Goal: Task Accomplishment & Management: Manage account settings

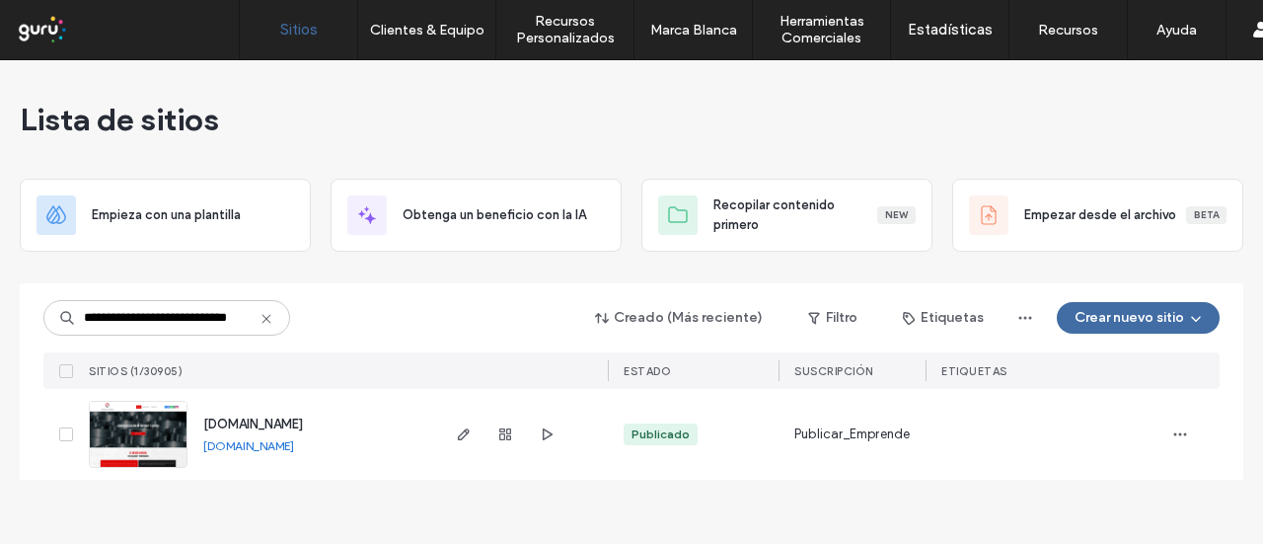
drag, startPoint x: 136, startPoint y: 323, endPoint x: 23, endPoint y: 310, distance: 114.2
click at [23, 310] on div "**********" at bounding box center [632, 381] width 1224 height 196
type input "**********"
click at [456, 435] on icon "button" at bounding box center [464, 434] width 16 height 16
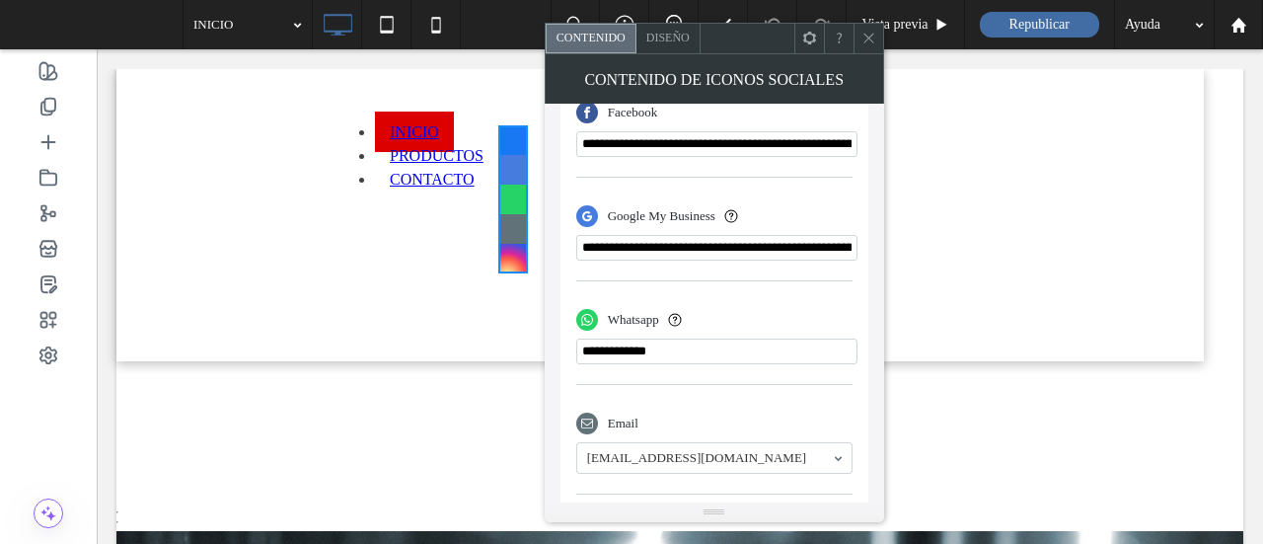
scroll to position [590, 0]
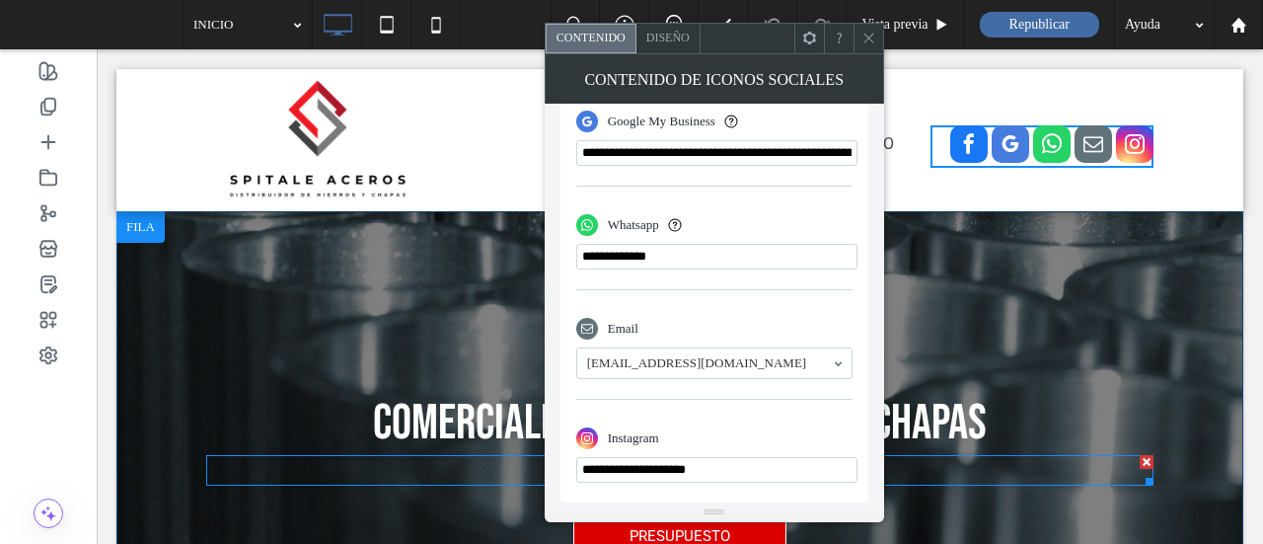
drag, startPoint x: 851, startPoint y: 512, endPoint x: 477, endPoint y: 471, distance: 376.3
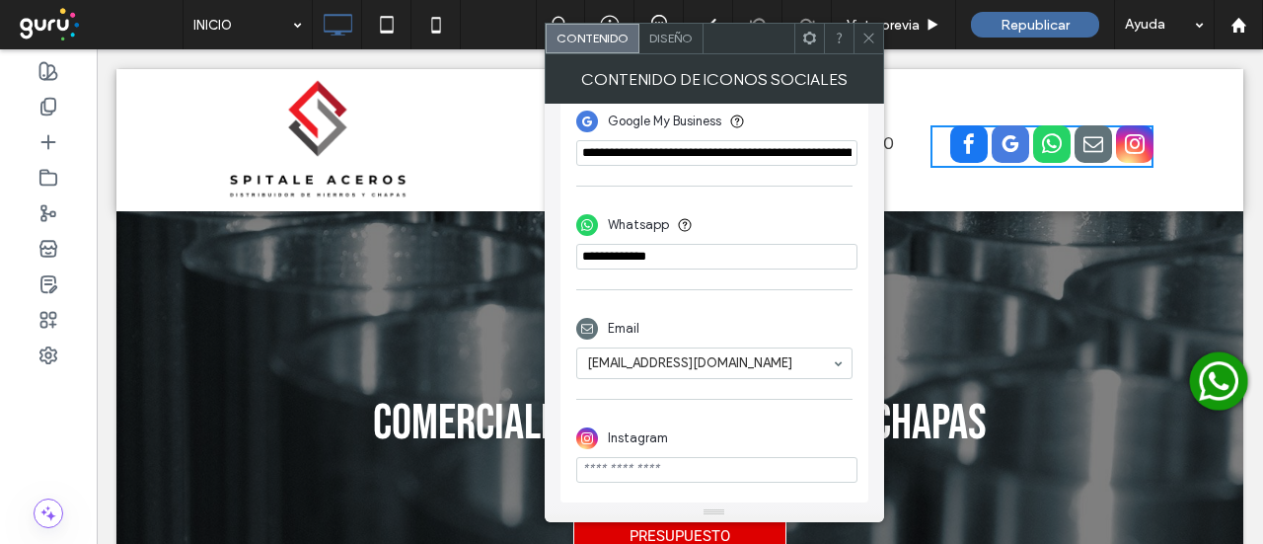
paste input "**********"
type input "**********"
click at [867, 48] on span at bounding box center [869, 39] width 15 height 30
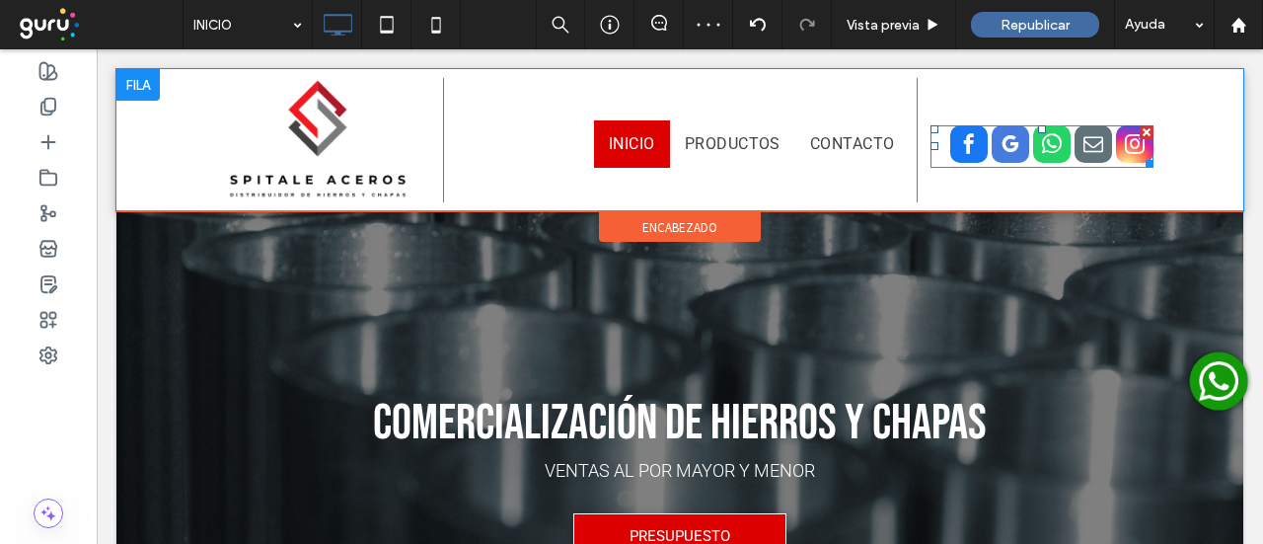
click at [1123, 149] on span "instagram" at bounding box center [1135, 144] width 38 height 38
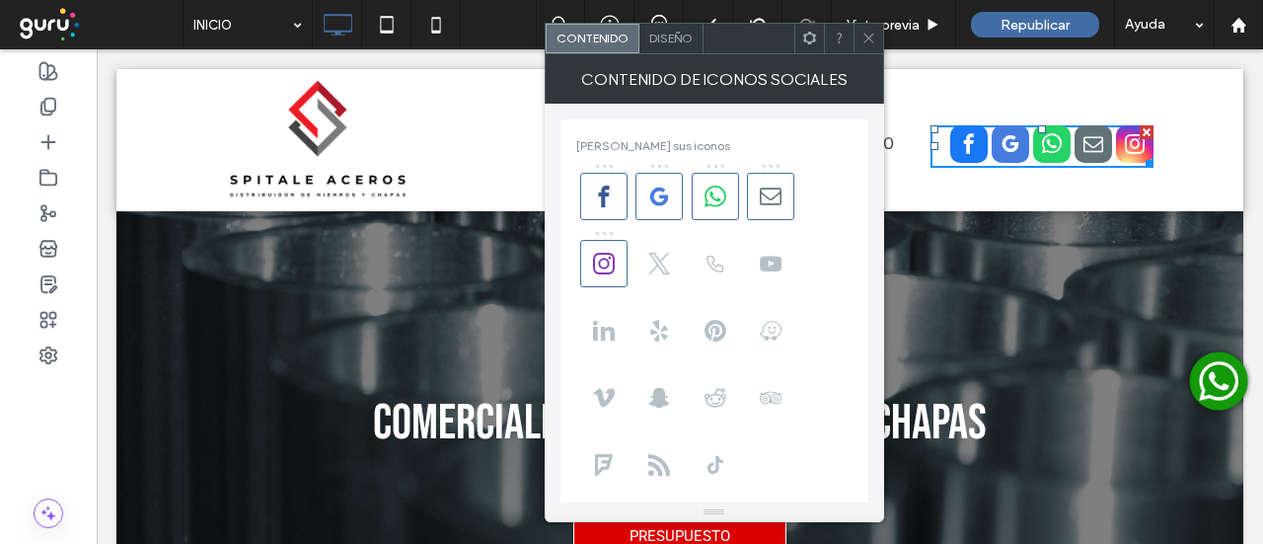
click at [677, 48] on div "Diseño" at bounding box center [672, 39] width 64 height 30
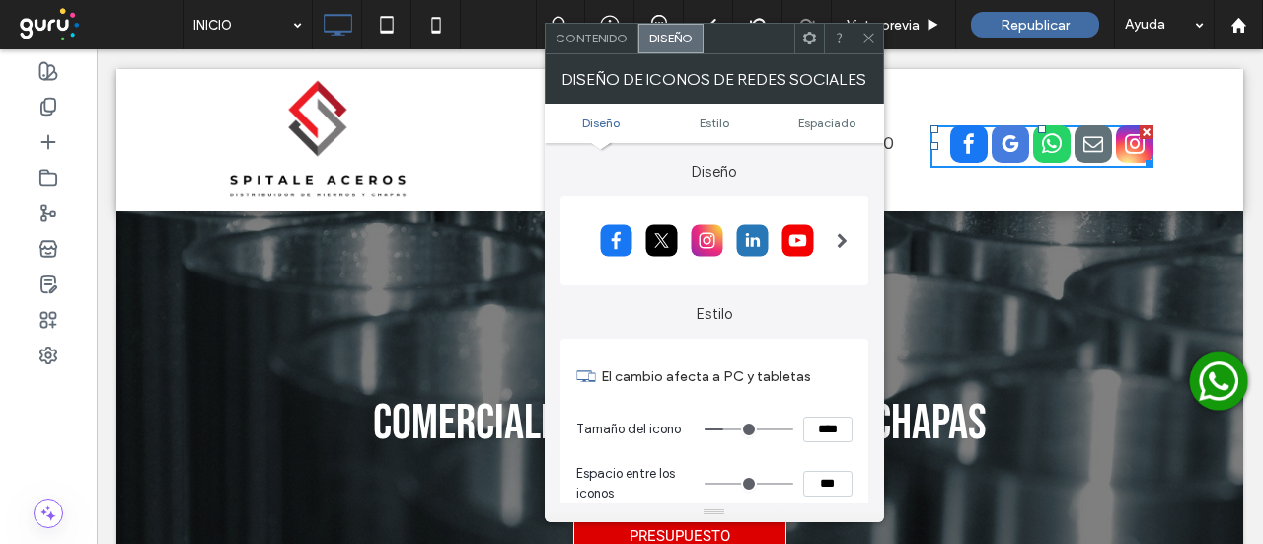
click at [844, 249] on span at bounding box center [842, 240] width 11 height 49
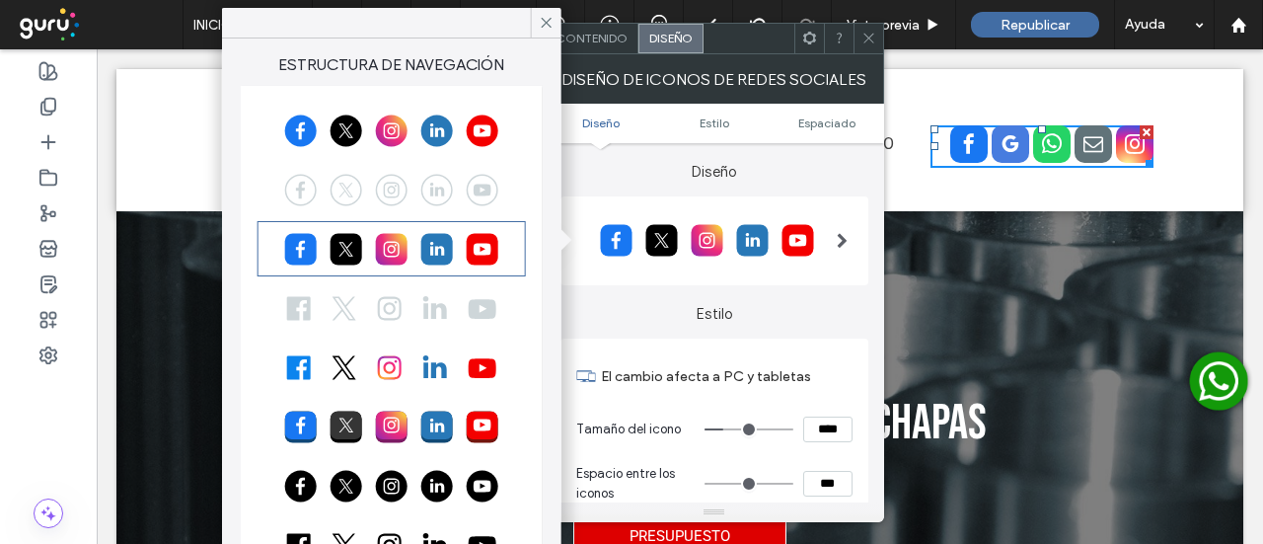
scroll to position [56, 0]
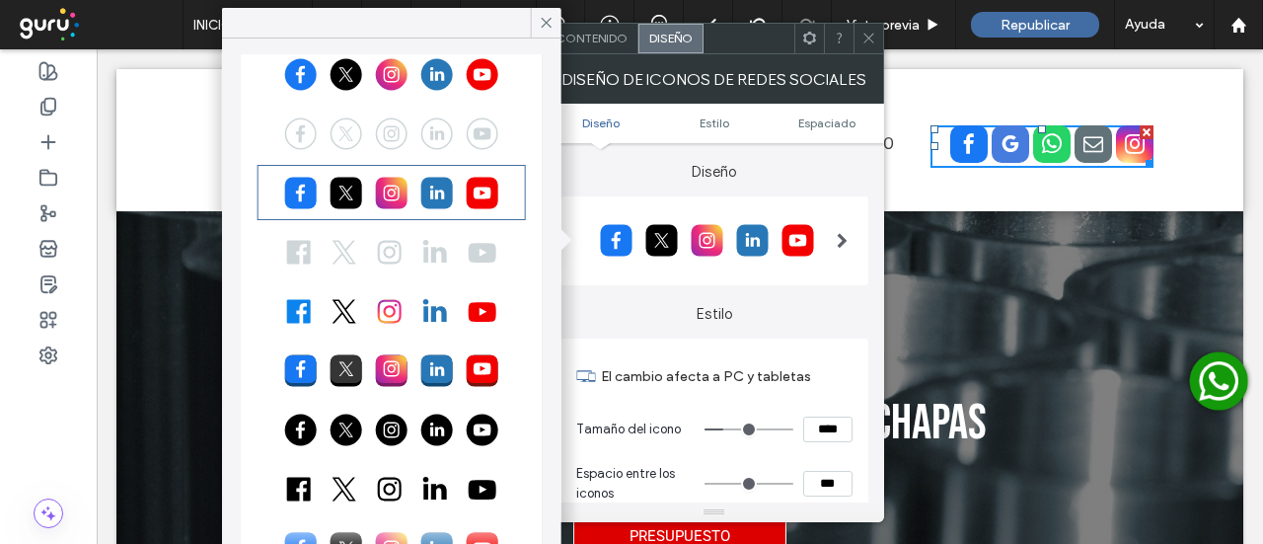
click at [385, 434] on div at bounding box center [392, 429] width 263 height 49
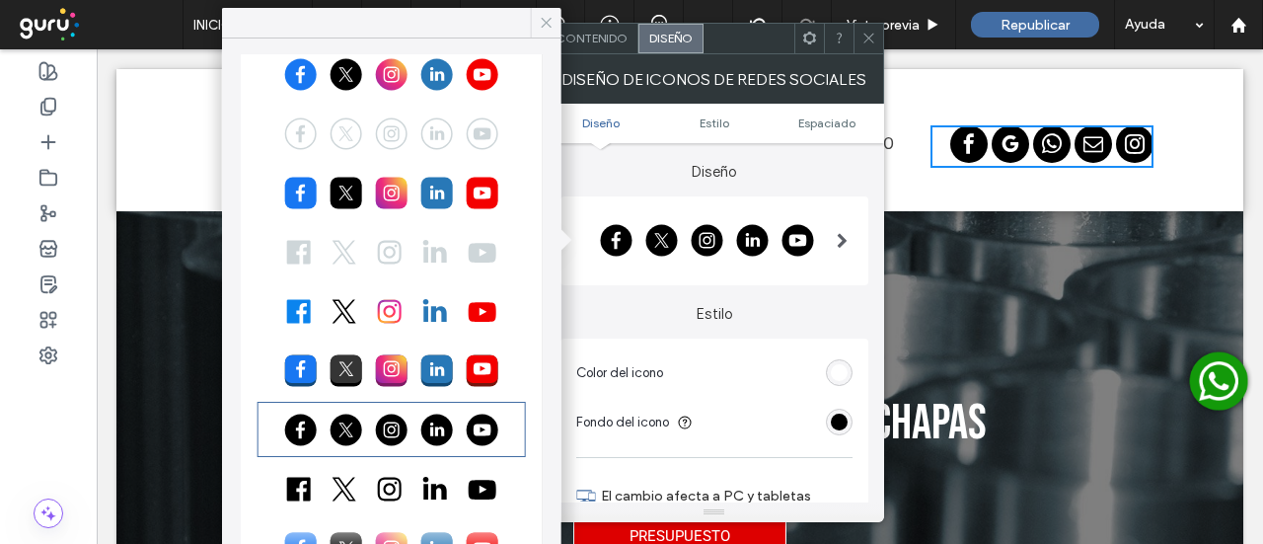
click at [549, 26] on icon at bounding box center [547, 23] width 18 height 18
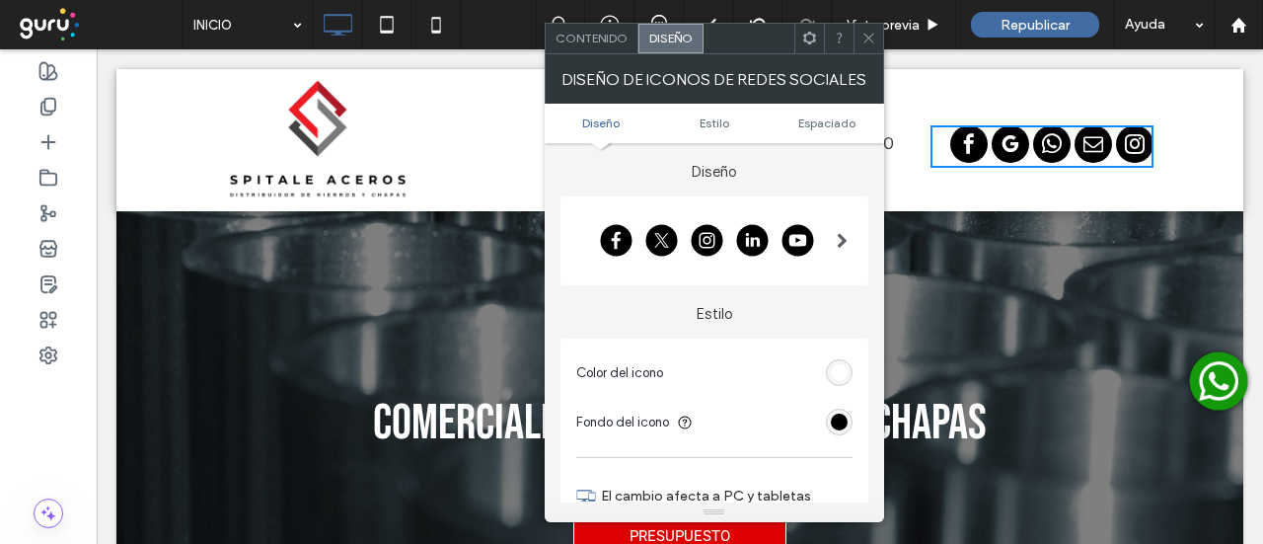
click at [869, 35] on icon at bounding box center [869, 38] width 15 height 15
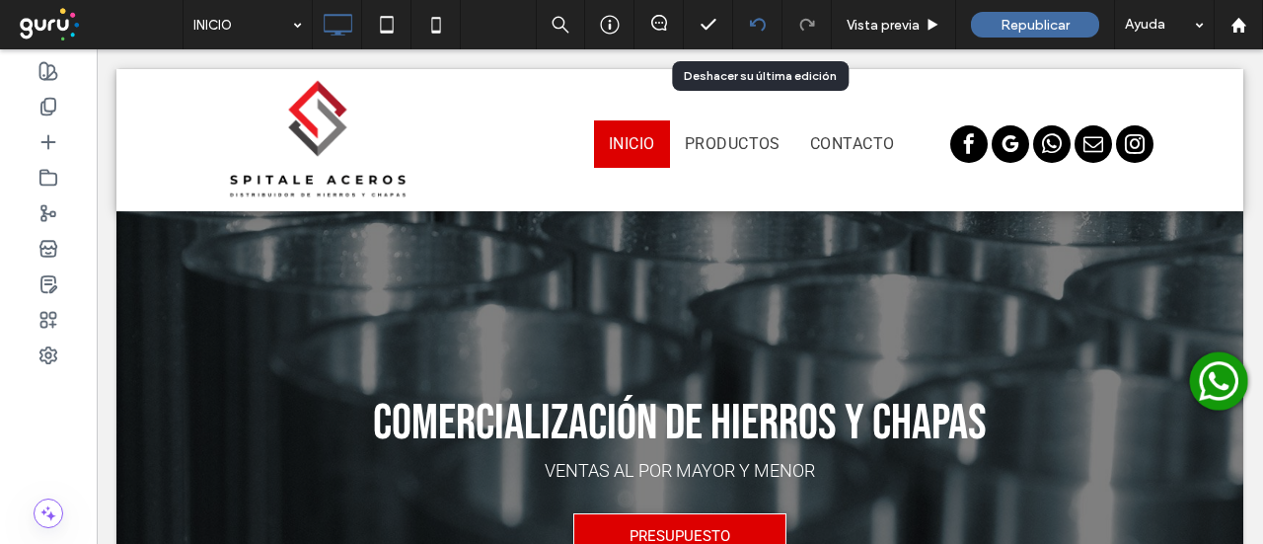
click at [758, 29] on icon at bounding box center [758, 25] width 16 height 16
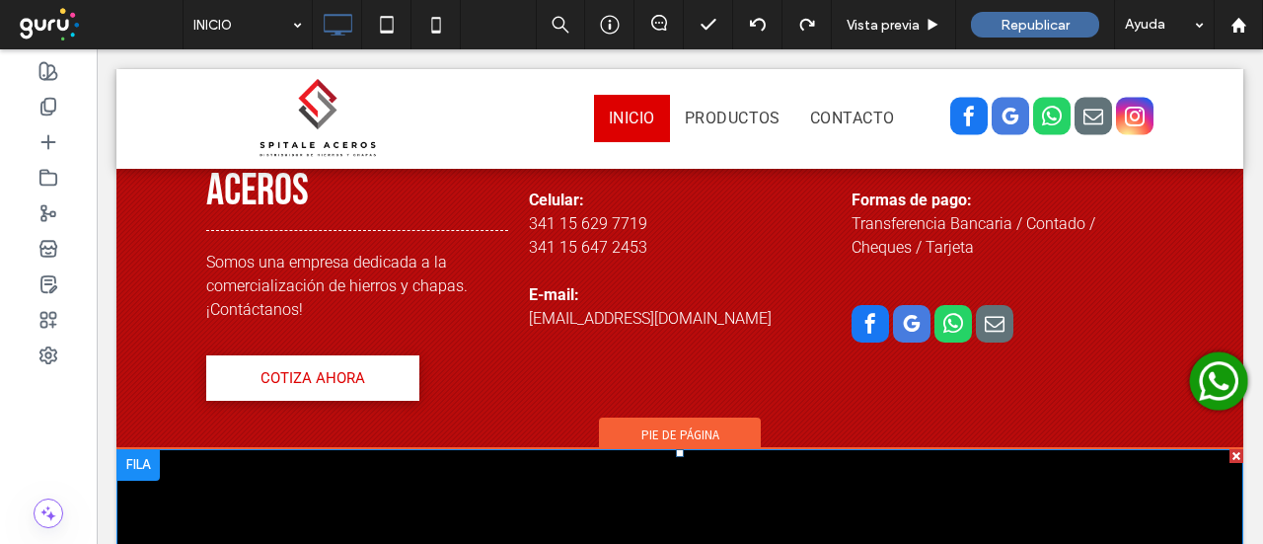
scroll to position [1714, 0]
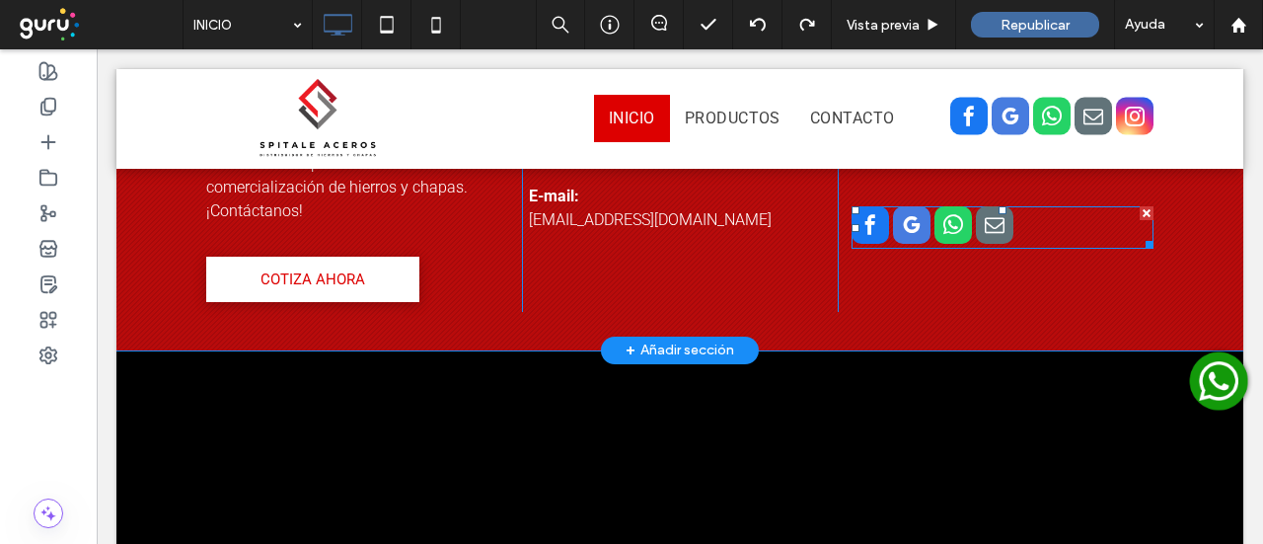
click at [998, 244] on span "email" at bounding box center [995, 225] width 38 height 38
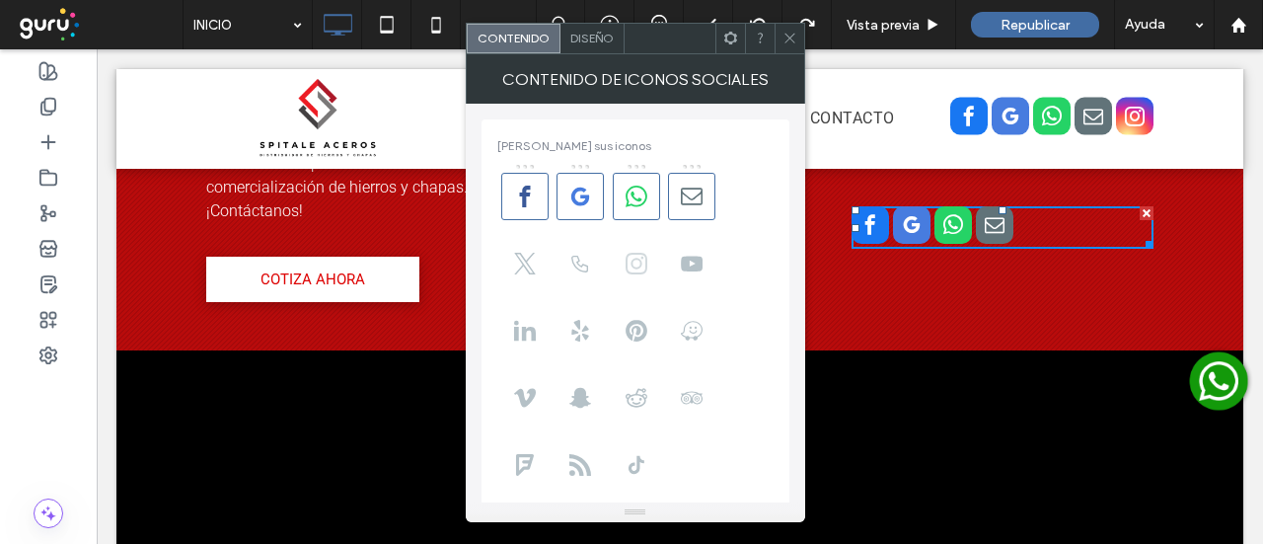
click at [644, 260] on icon at bounding box center [637, 264] width 22 height 22
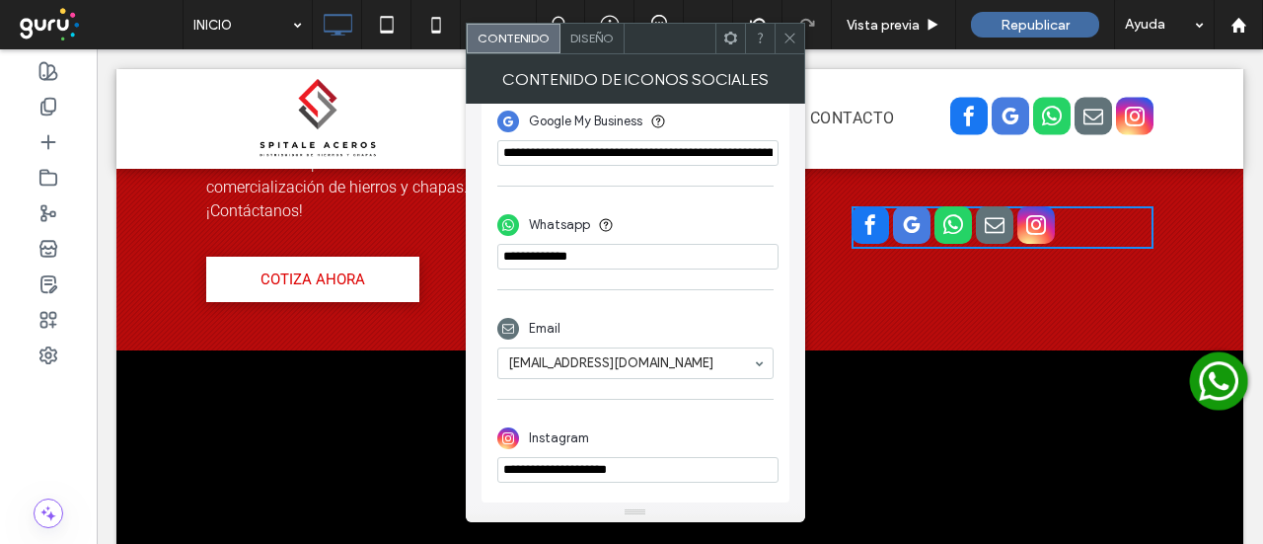
click at [667, 467] on input "**********" at bounding box center [637, 470] width 281 height 26
type input "*"
paste input "**********"
type input "**********"
click at [786, 38] on icon at bounding box center [790, 38] width 15 height 15
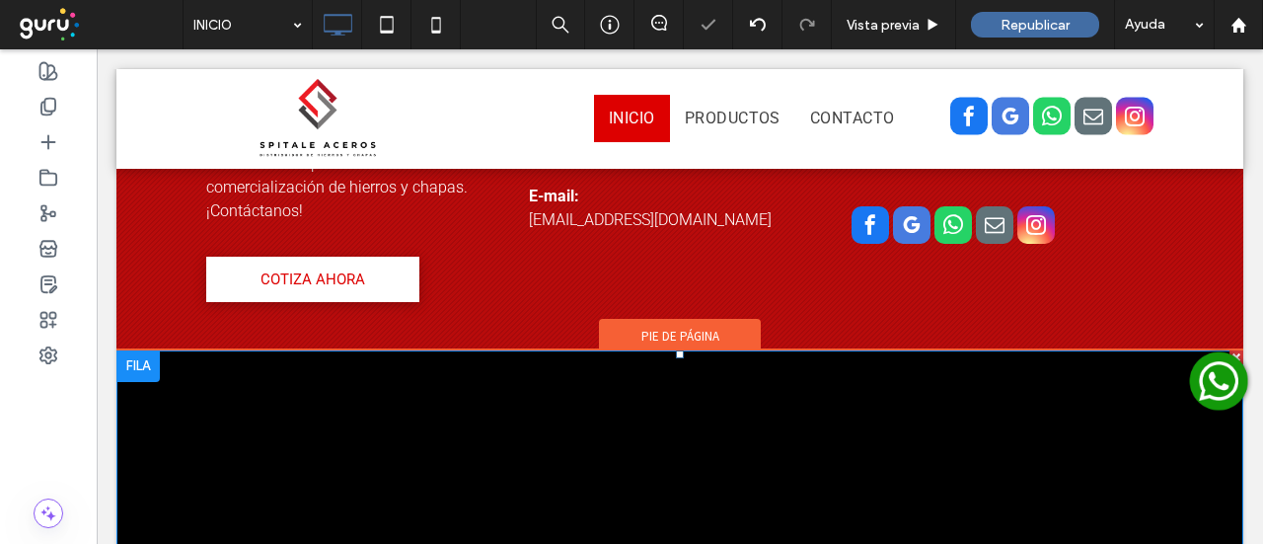
scroll to position [1517, 0]
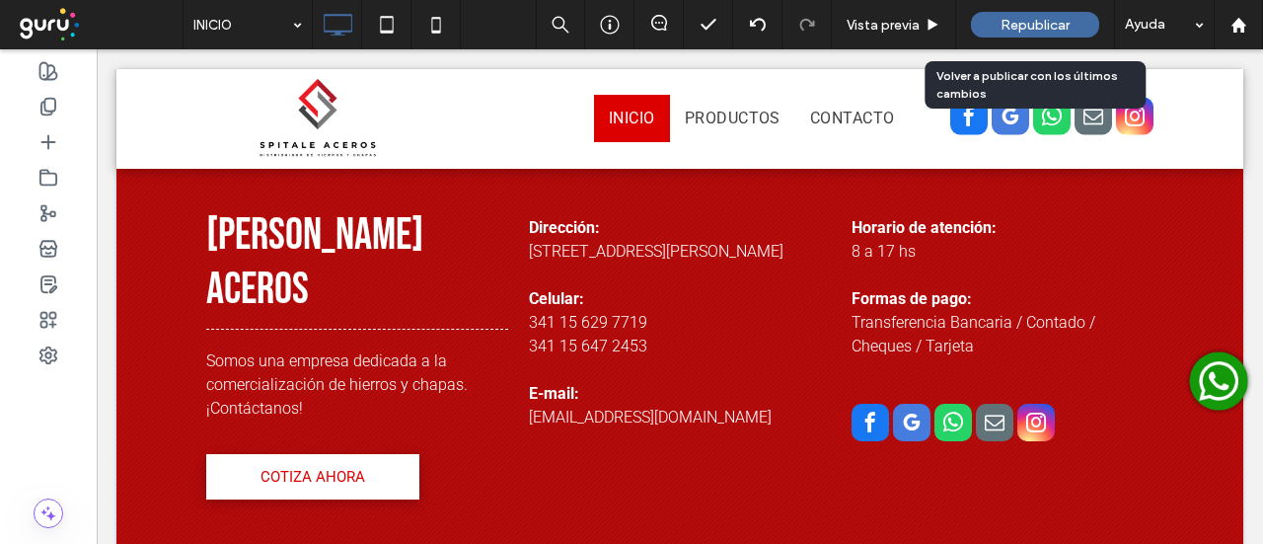
click at [1034, 29] on span "Republicar" at bounding box center [1035, 25] width 69 height 17
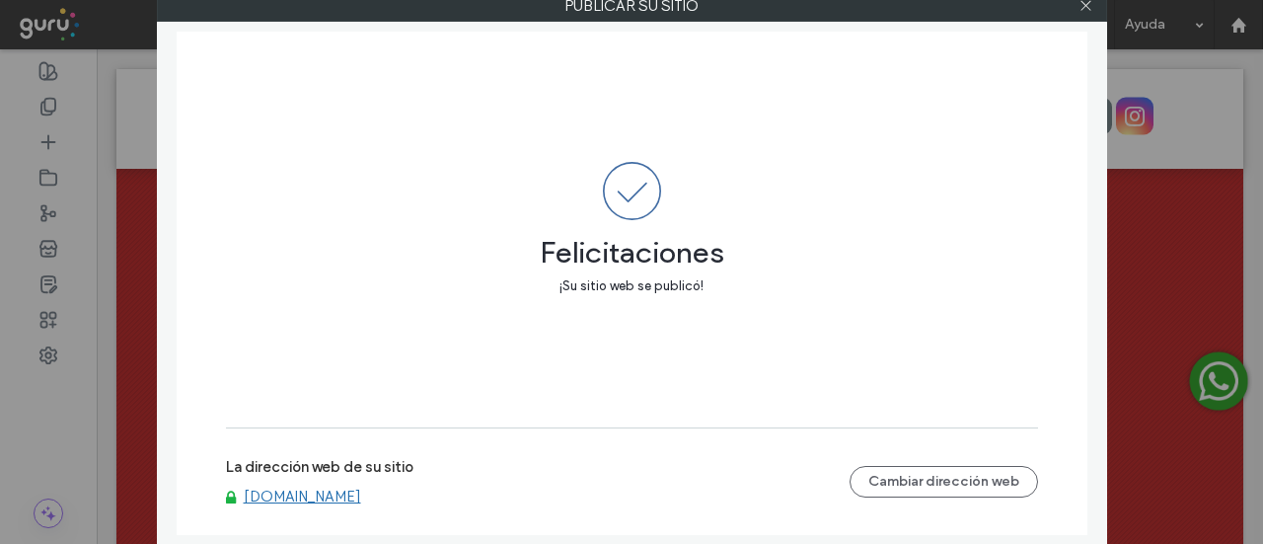
click at [353, 495] on link "[DOMAIN_NAME]" at bounding box center [302, 497] width 117 height 18
click at [1081, 7] on icon at bounding box center [1086, 5] width 15 height 15
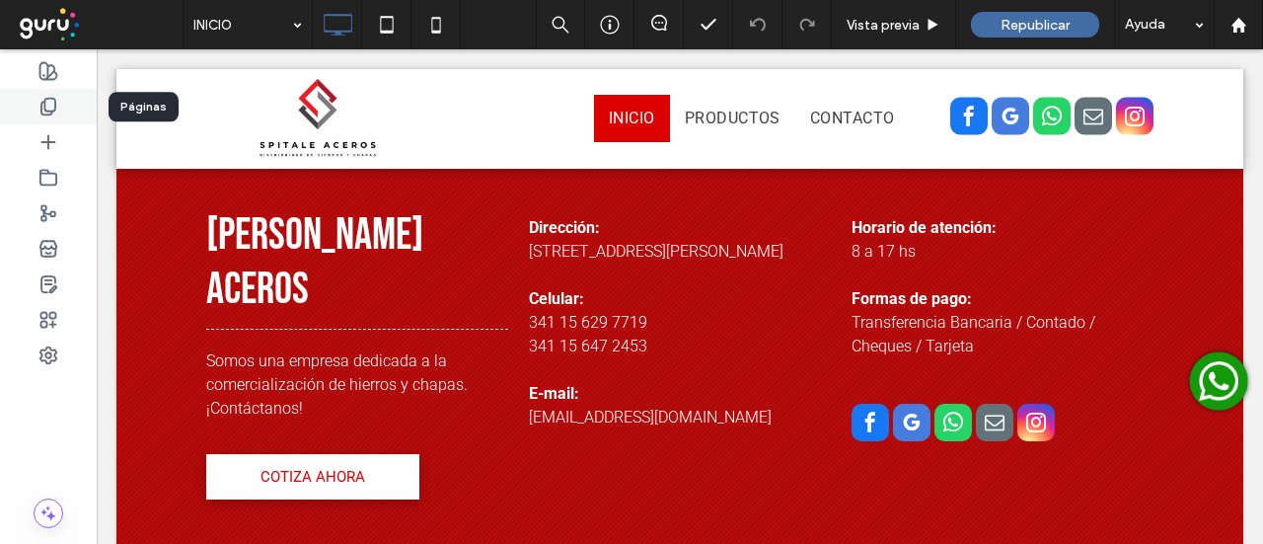
click at [48, 109] on icon at bounding box center [48, 107] width 20 height 20
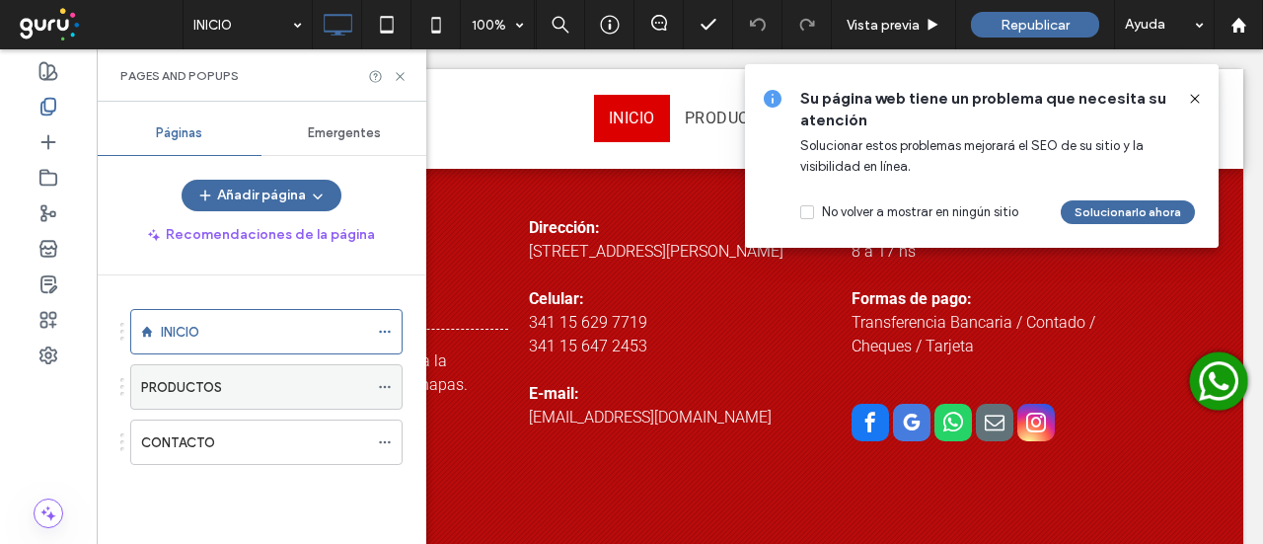
click at [242, 384] on div "PRODUCTOS" at bounding box center [254, 387] width 227 height 21
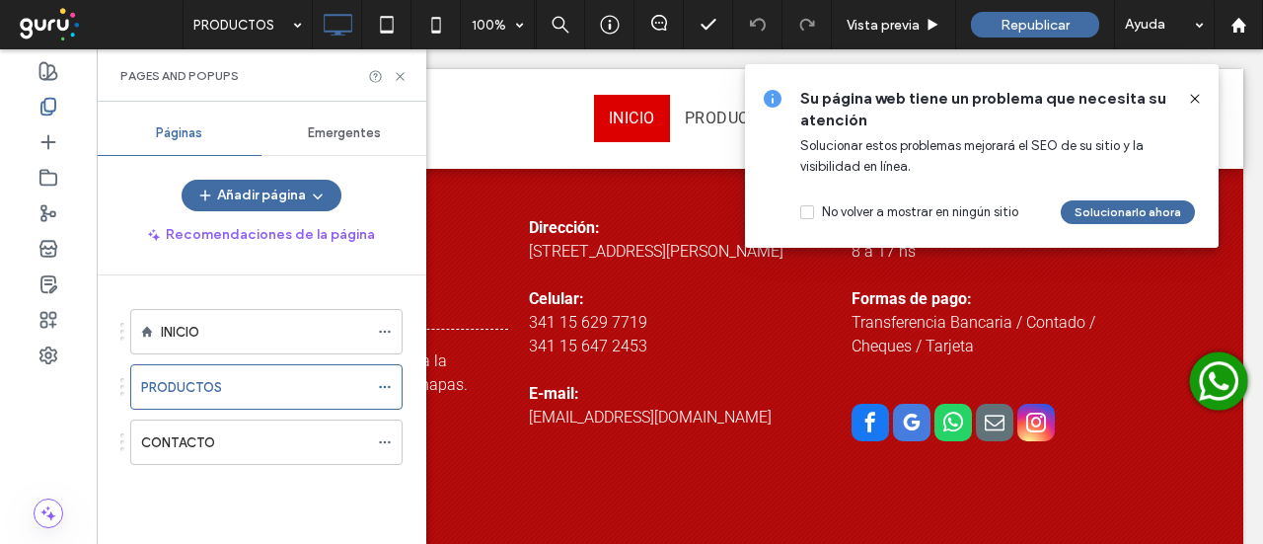
click at [394, 74] on icon at bounding box center [400, 76] width 15 height 15
click at [1196, 92] on icon at bounding box center [1195, 99] width 16 height 16
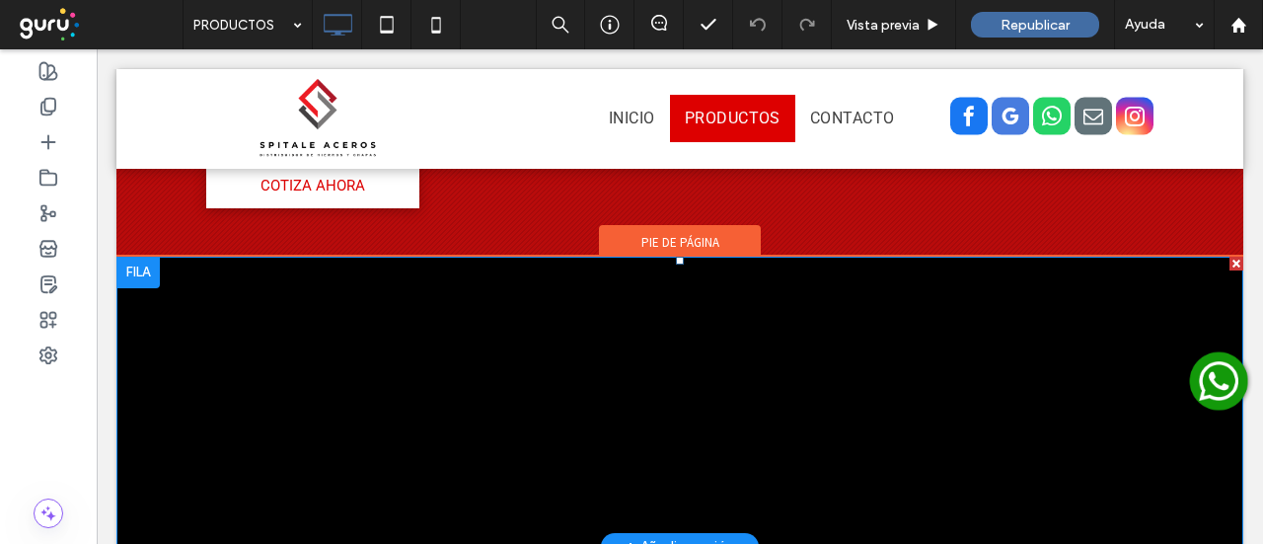
scroll to position [5682, 0]
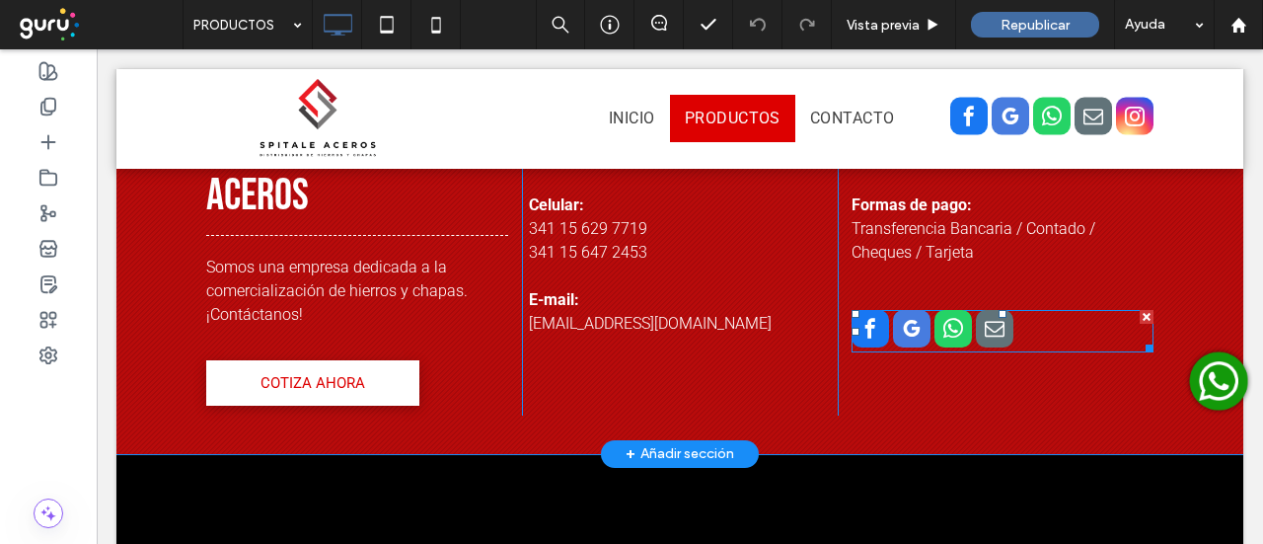
click at [976, 347] on span "email" at bounding box center [995, 329] width 38 height 38
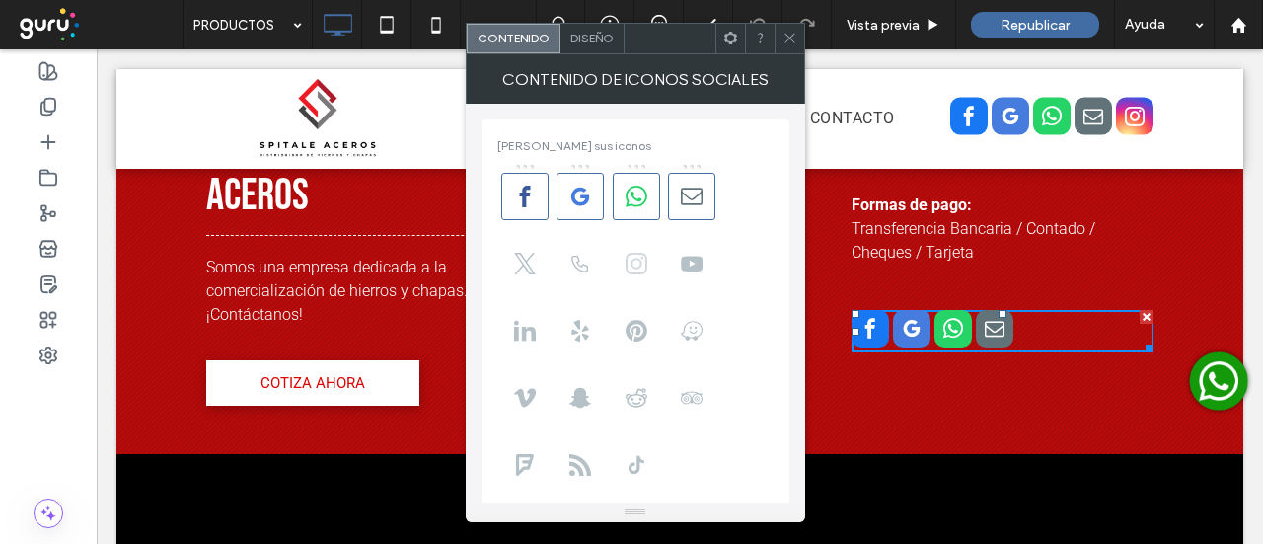
click at [632, 257] on icon at bounding box center [637, 264] width 22 height 22
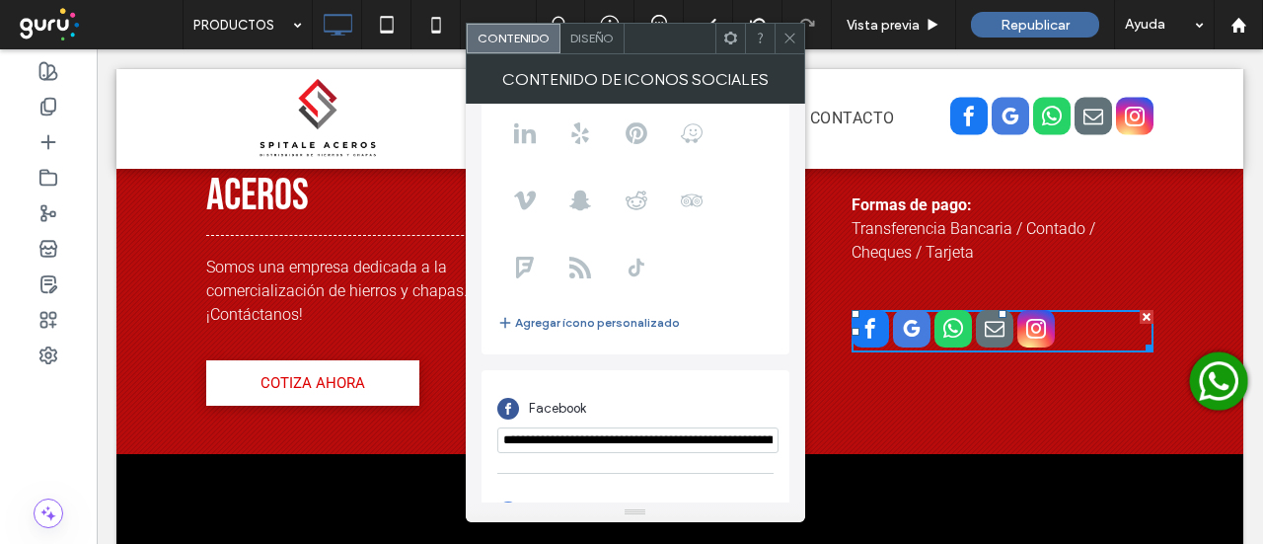
scroll to position [395, 0]
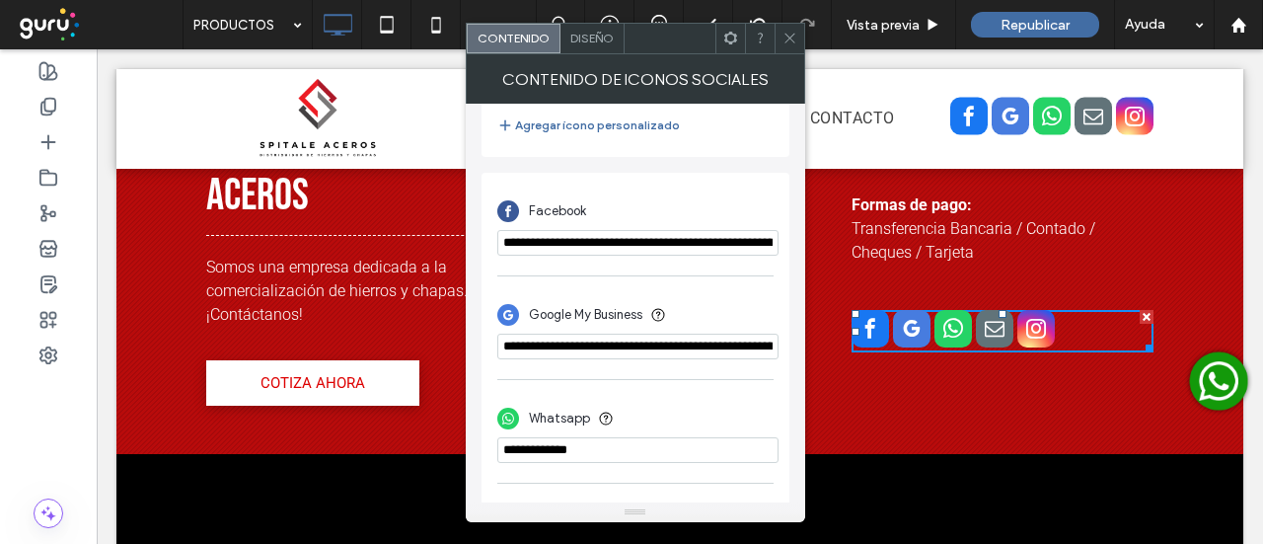
click at [791, 35] on icon at bounding box center [790, 38] width 15 height 15
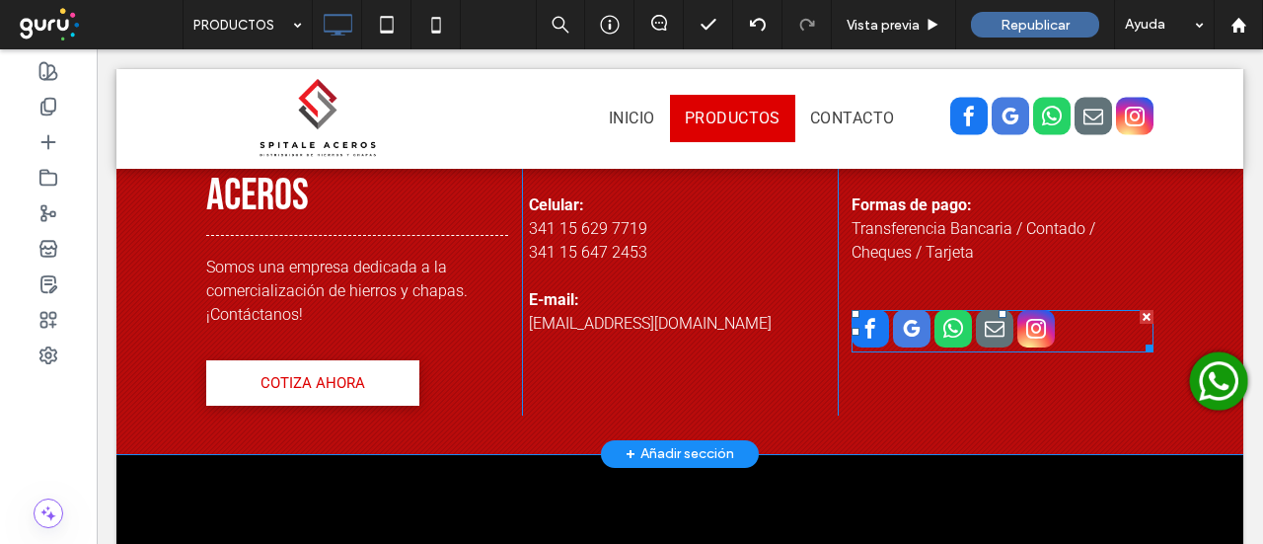
click at [1027, 347] on span "instagram" at bounding box center [1037, 329] width 38 height 38
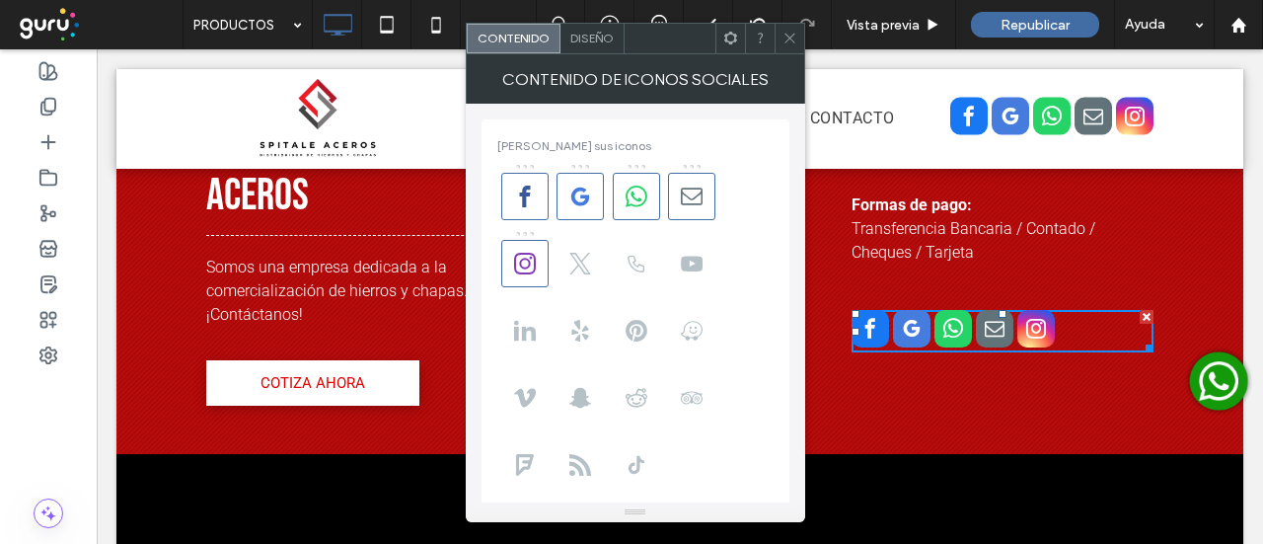
scroll to position [590, 0]
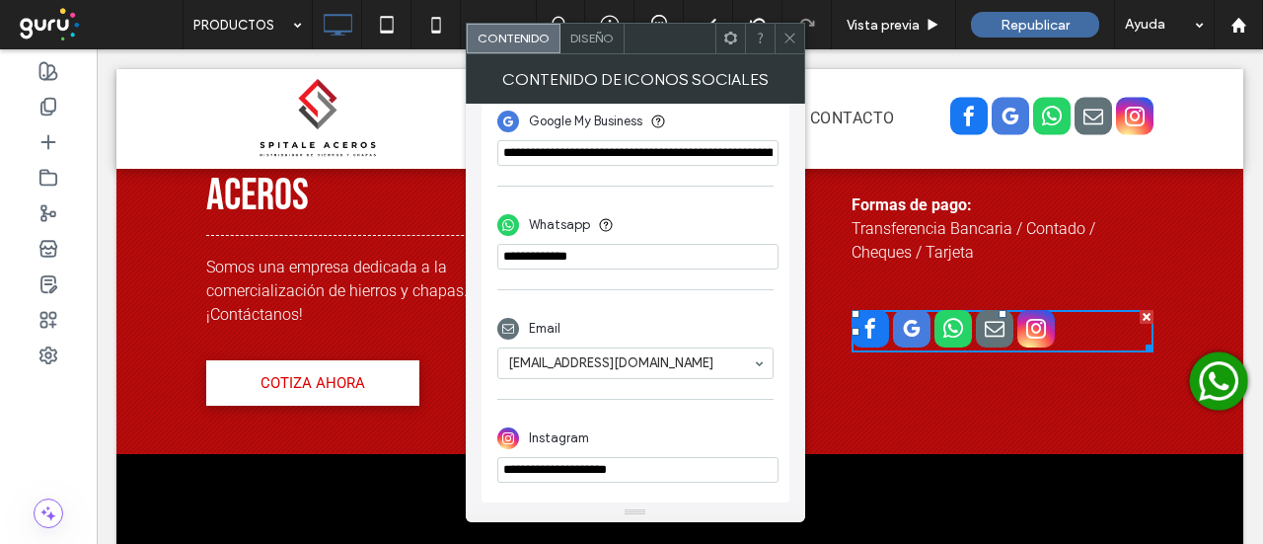
click at [673, 457] on input "**********" at bounding box center [637, 470] width 281 height 26
type input "*"
paste input "**********"
type input "**********"
click at [797, 46] on div at bounding box center [790, 39] width 30 height 30
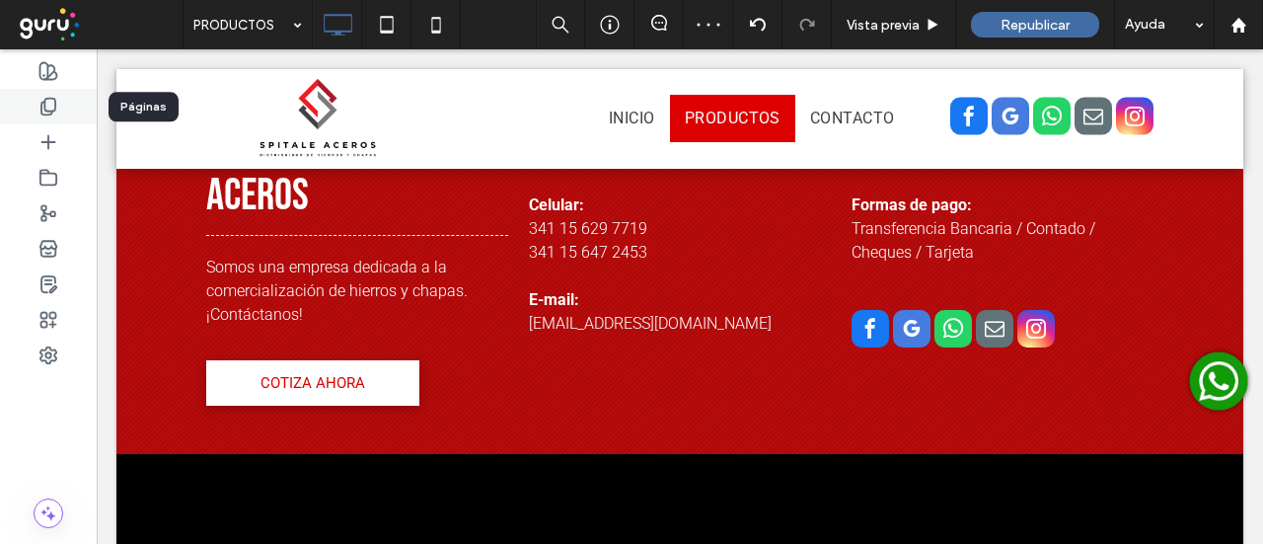
click at [41, 112] on use at bounding box center [48, 107] width 14 height 17
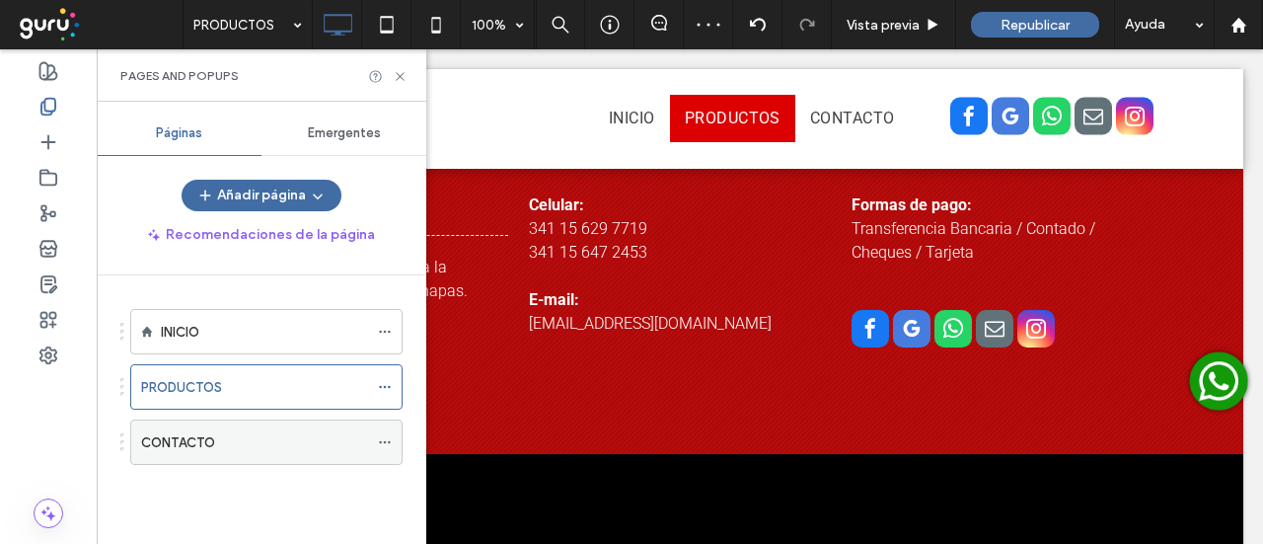
click at [220, 447] on div "CONTACTO" at bounding box center [254, 442] width 227 height 21
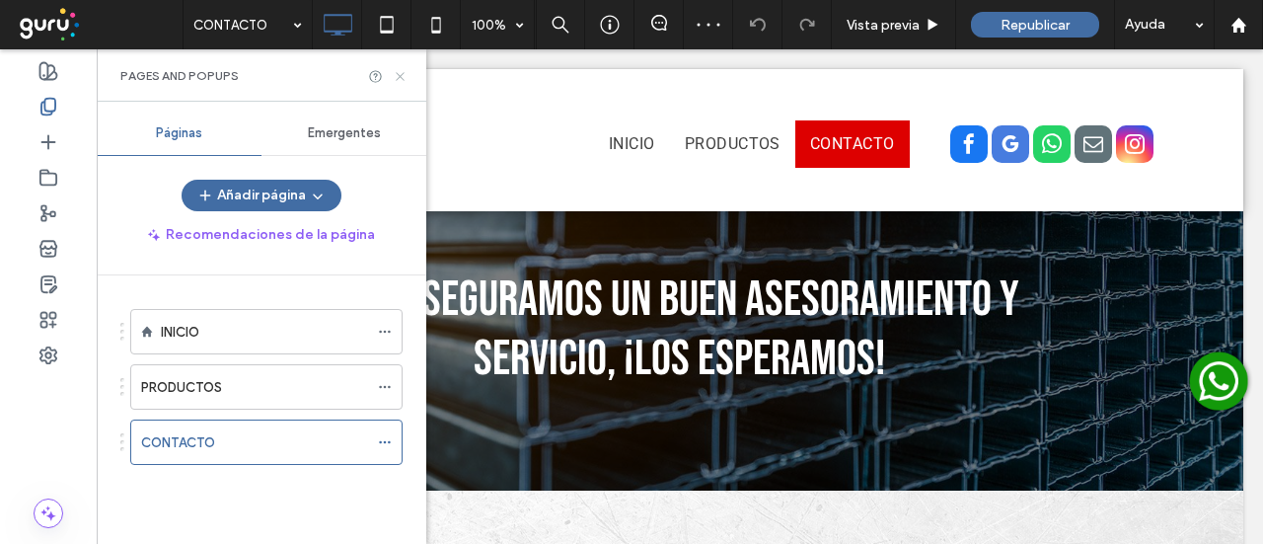
drag, startPoint x: 404, startPoint y: 76, endPoint x: 320, endPoint y: 35, distance: 93.6
click at [404, 76] on icon at bounding box center [400, 76] width 15 height 15
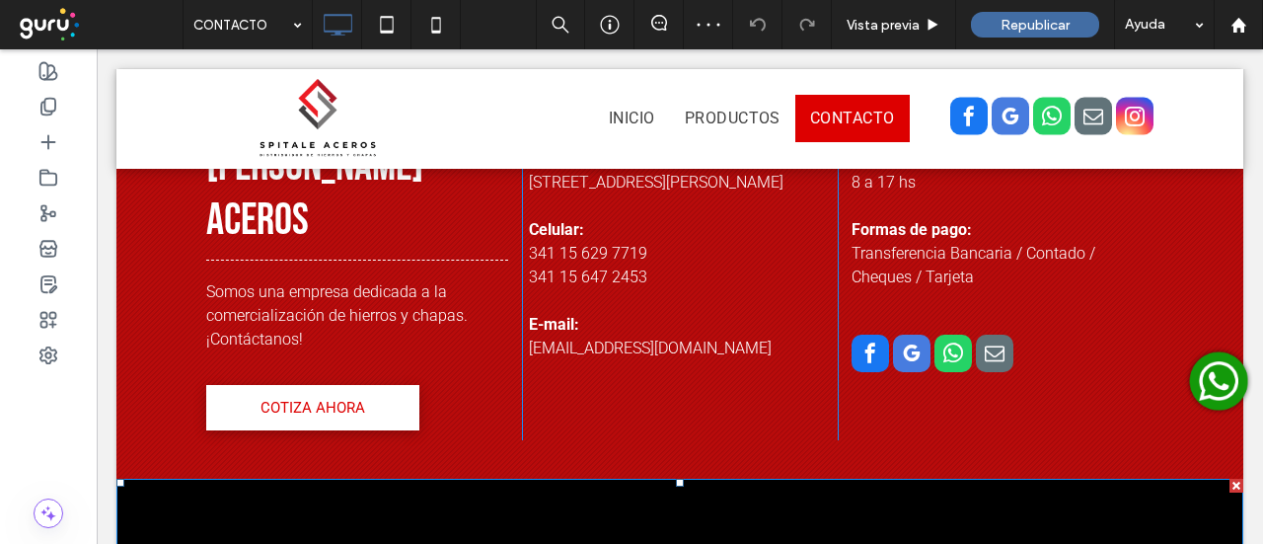
scroll to position [987, 0]
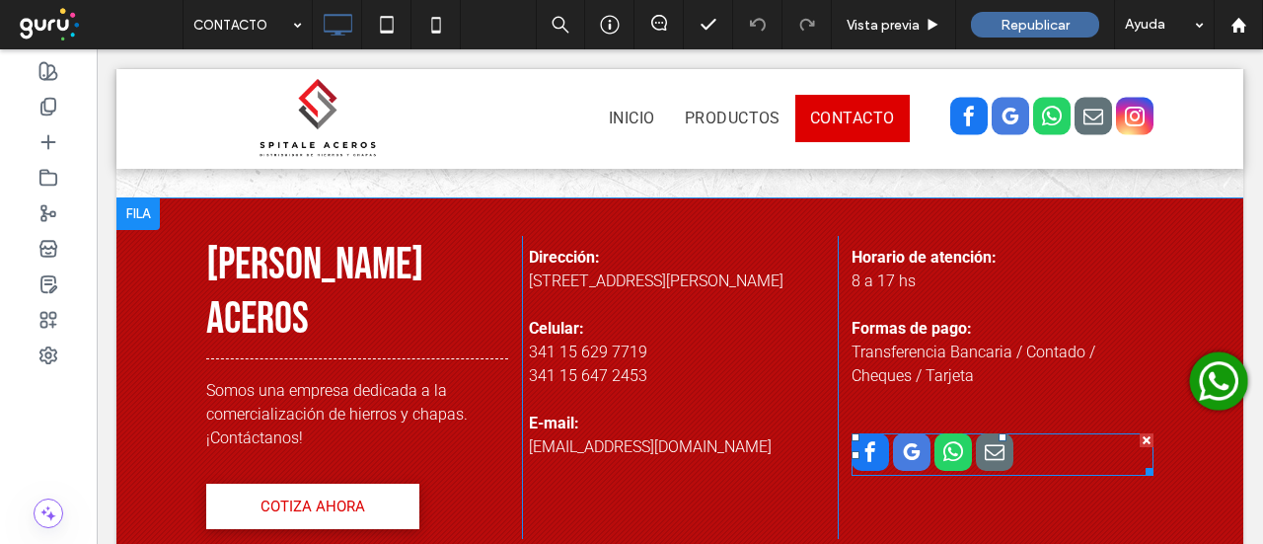
click at [994, 471] on span "email" at bounding box center [995, 452] width 38 height 38
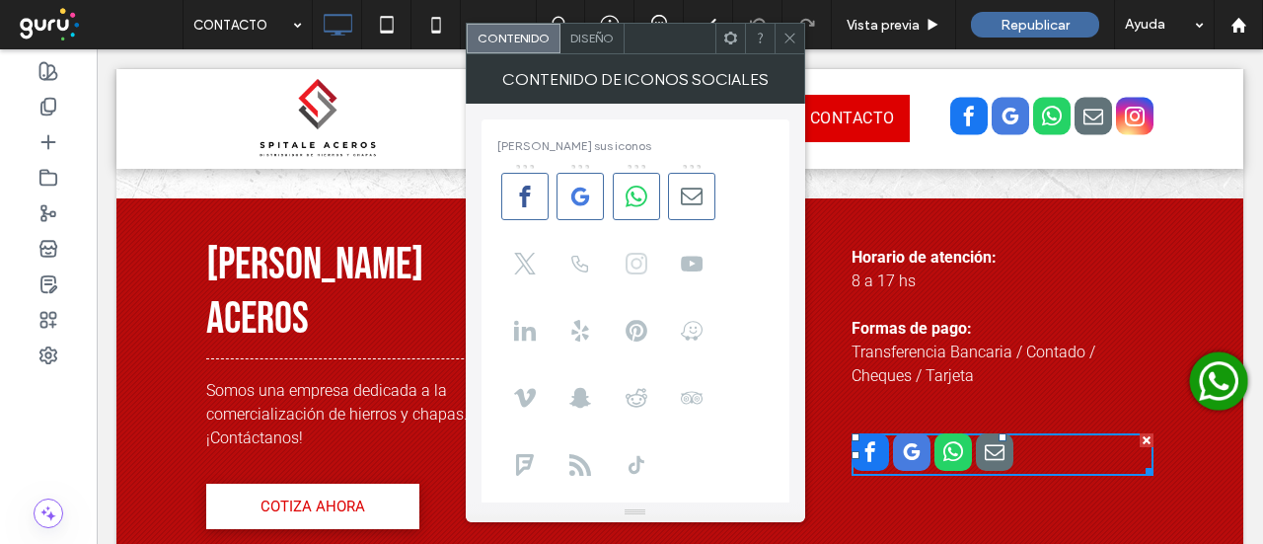
click at [653, 252] on span at bounding box center [636, 263] width 47 height 47
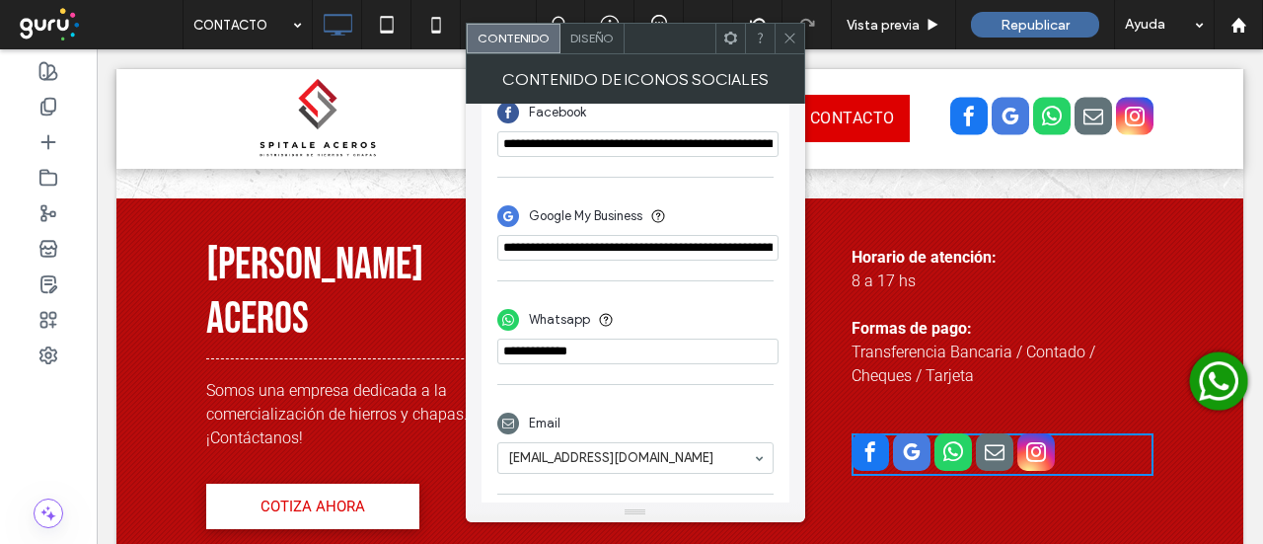
scroll to position [590, 0]
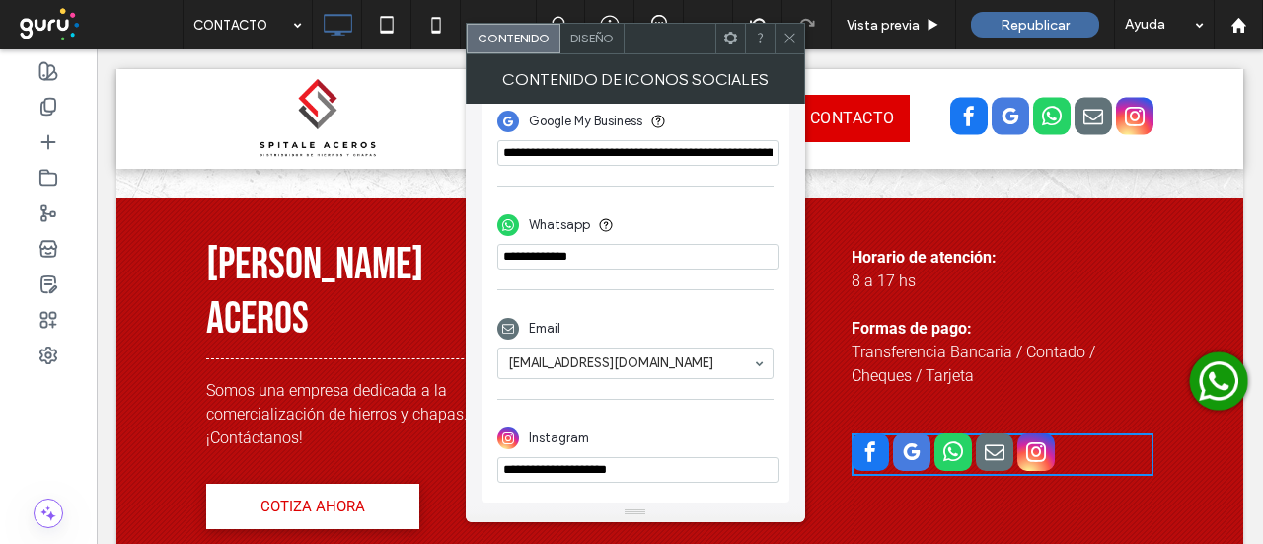
drag, startPoint x: 791, startPoint y: 522, endPoint x: 437, endPoint y: 471, distance: 357.0
paste input "**********"
type input "**********"
click at [792, 50] on span at bounding box center [790, 39] width 15 height 30
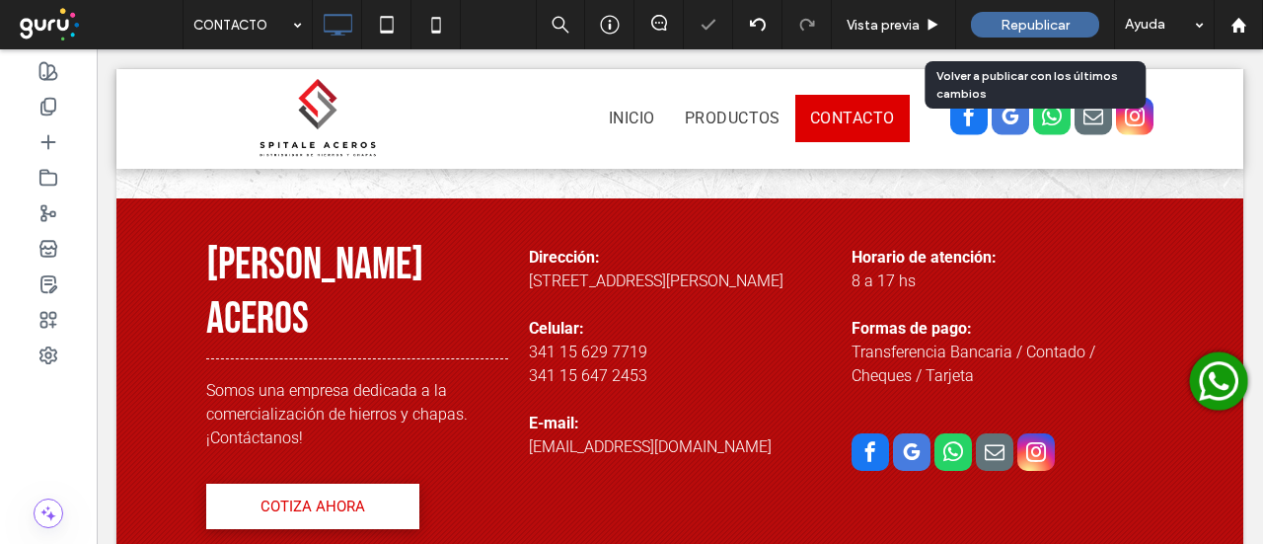
click at [1040, 33] on span "Republicar" at bounding box center [1035, 25] width 69 height 17
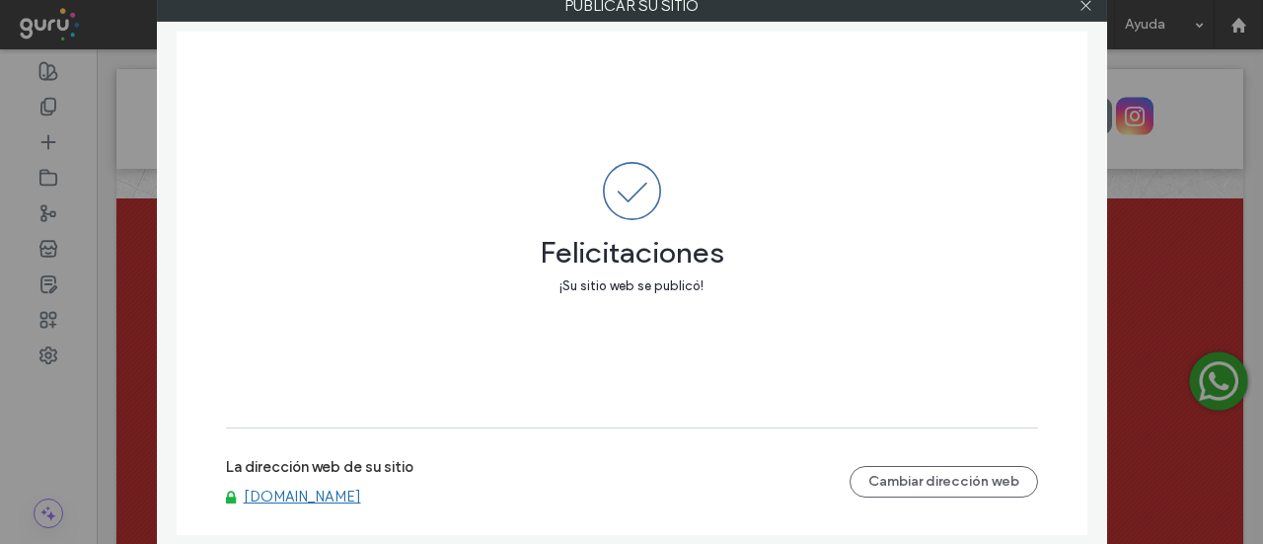
click at [341, 501] on link "[DOMAIN_NAME]" at bounding box center [302, 497] width 117 height 18
click at [1092, 5] on div at bounding box center [1087, 6] width 30 height 30
click at [1091, 5] on icon at bounding box center [1086, 5] width 15 height 15
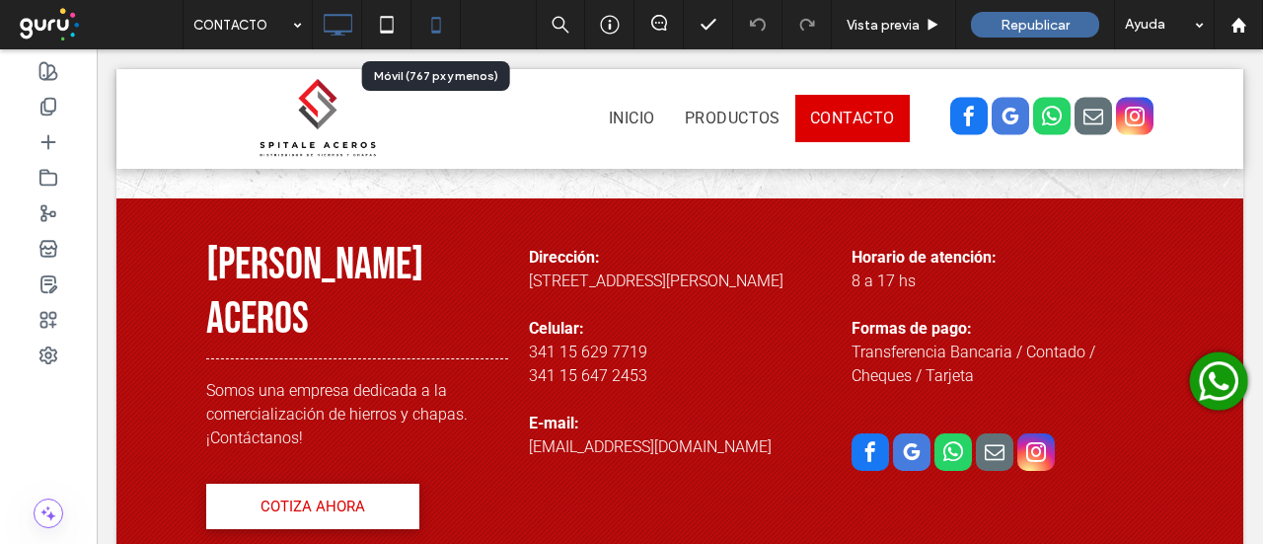
click at [442, 29] on icon at bounding box center [435, 24] width 39 height 39
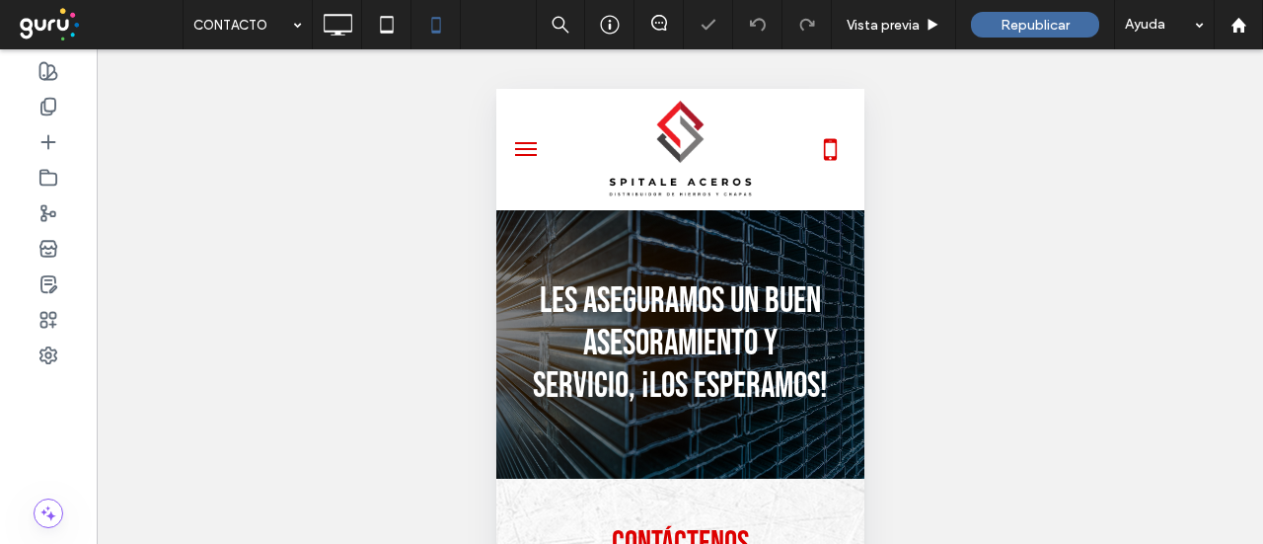
scroll to position [0, 0]
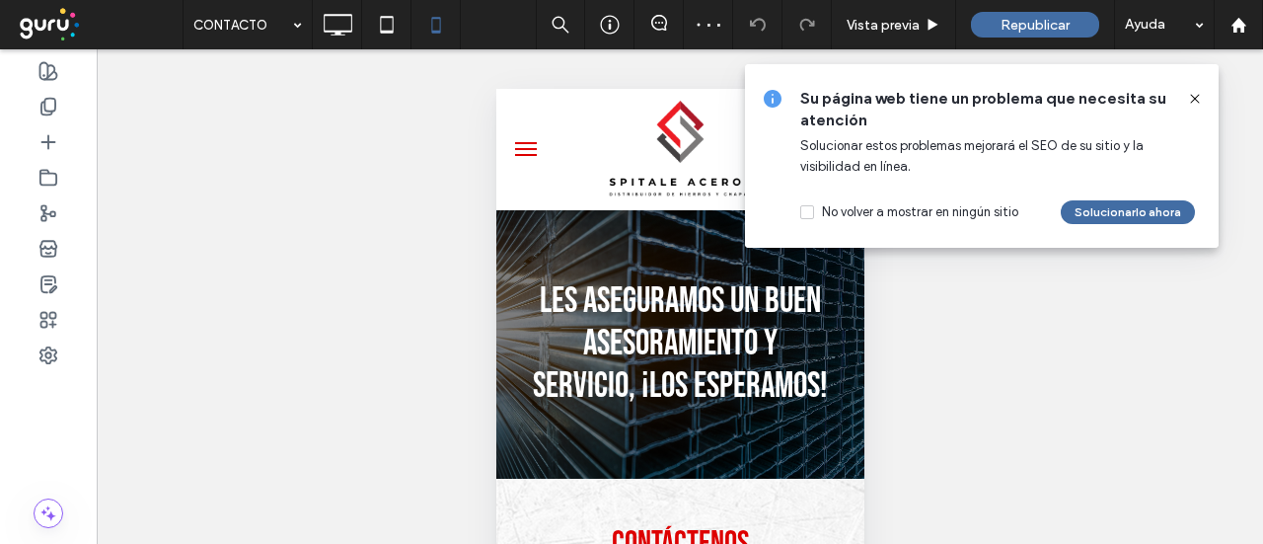
click at [1195, 106] on icon at bounding box center [1195, 99] width 16 height 16
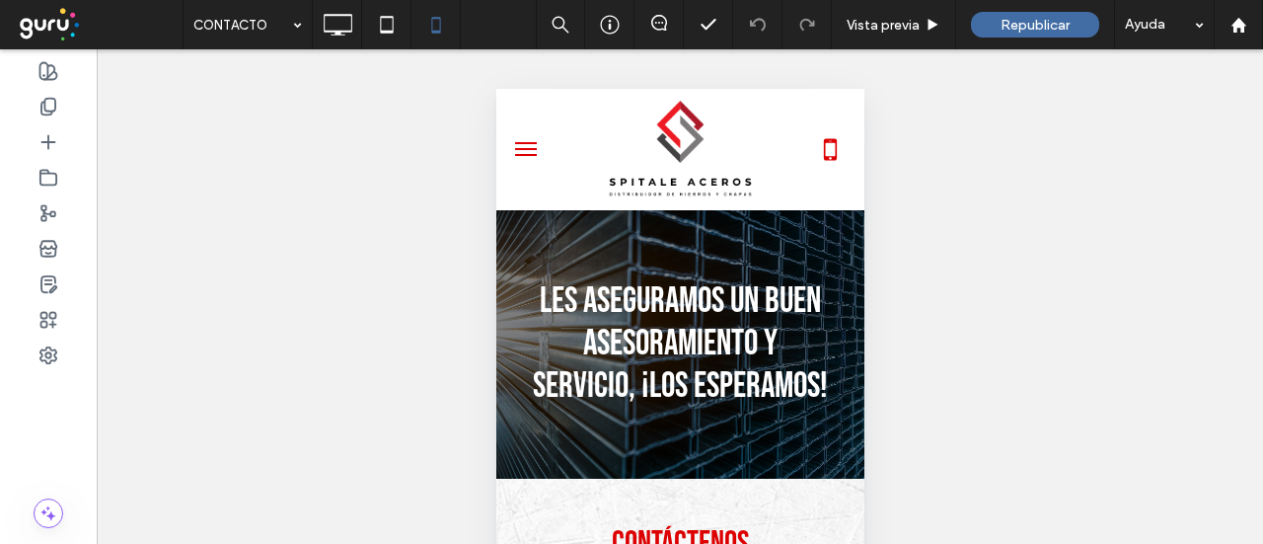
click at [514, 159] on button "menu" at bounding box center [524, 148] width 39 height 39
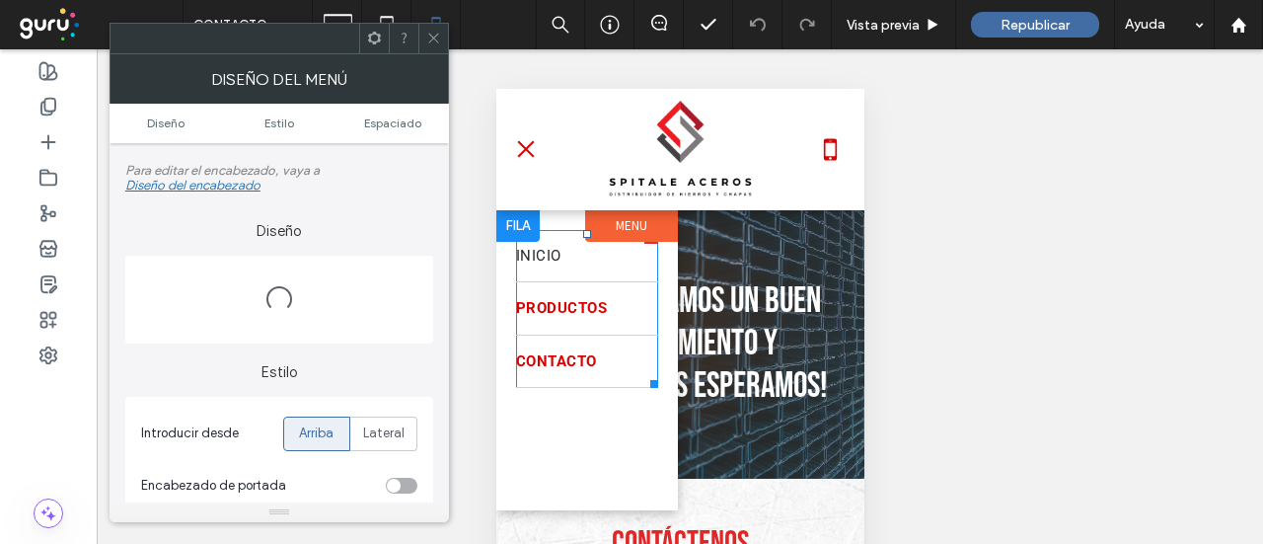
click at [579, 305] on span "PRODUCTOS" at bounding box center [560, 308] width 91 height 23
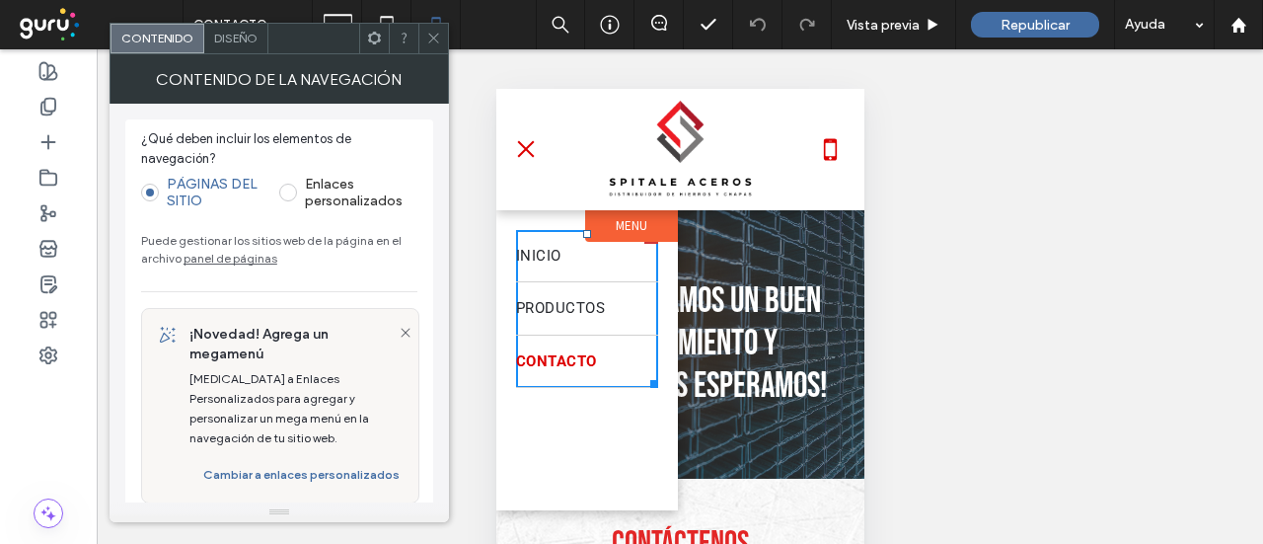
click at [433, 43] on icon at bounding box center [433, 38] width 15 height 15
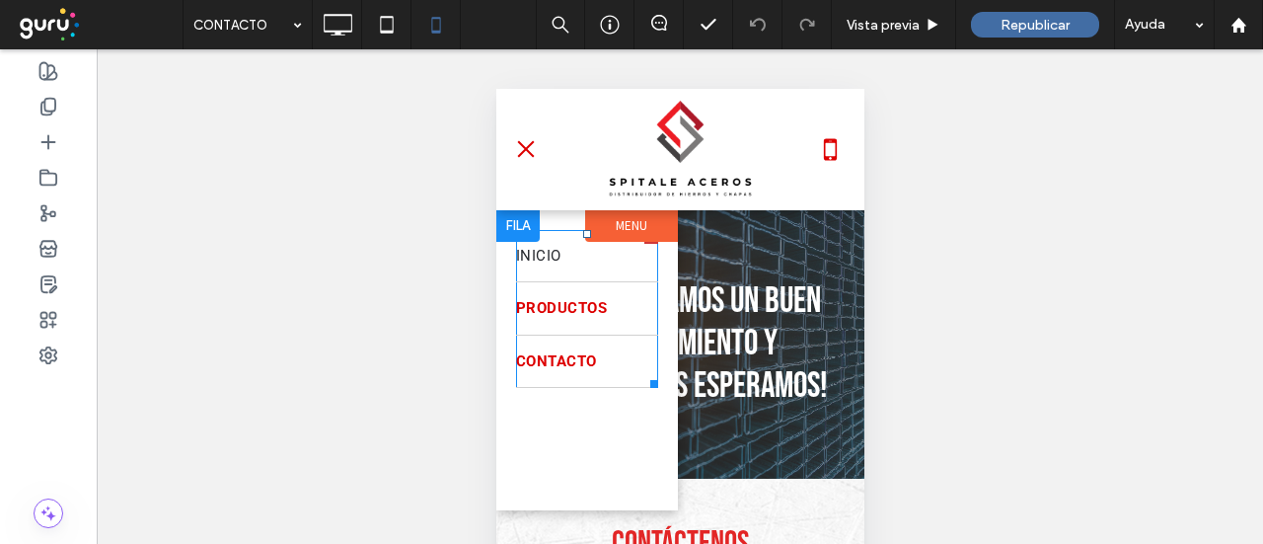
click at [581, 301] on span "PRODUCTOS" at bounding box center [560, 308] width 91 height 23
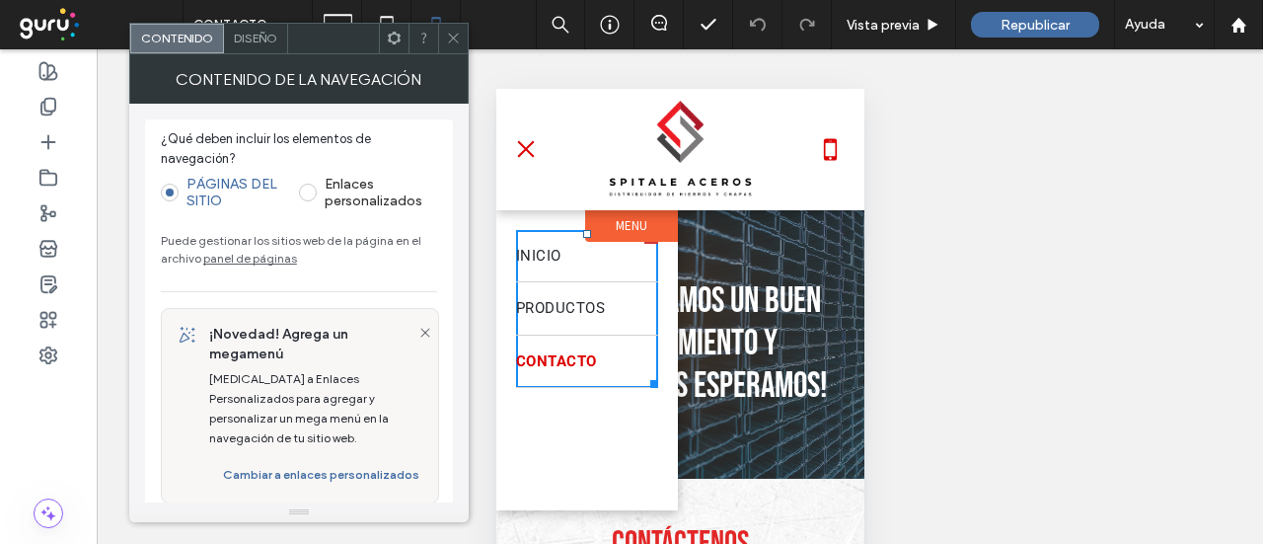
click at [458, 37] on icon at bounding box center [453, 38] width 15 height 15
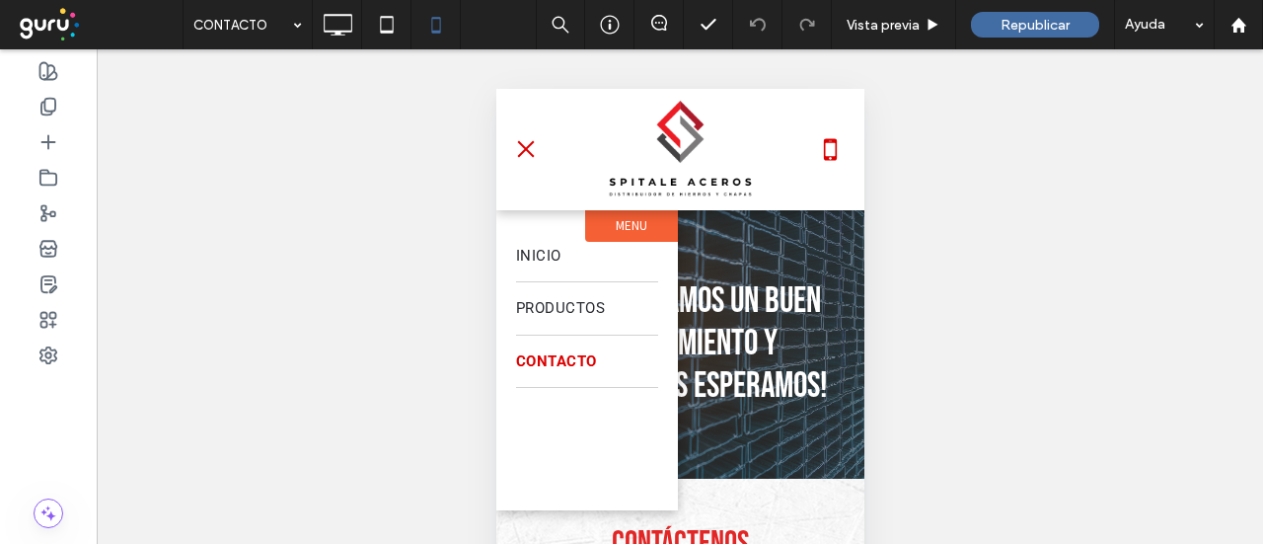
click at [521, 141] on button "menu" at bounding box center [524, 148] width 39 height 39
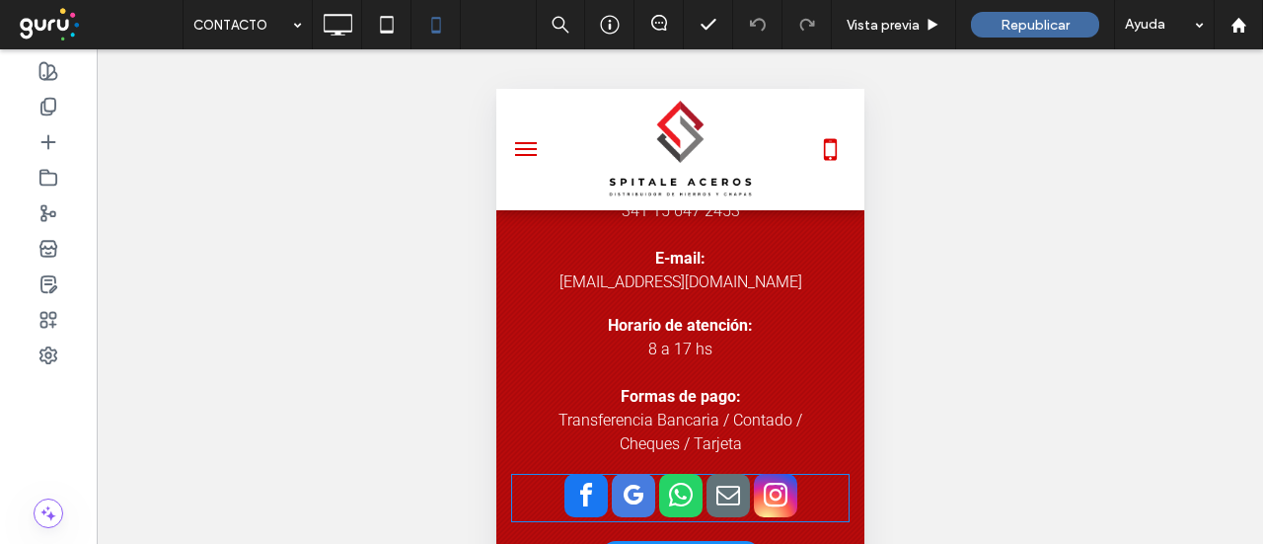
scroll to position [272, 0]
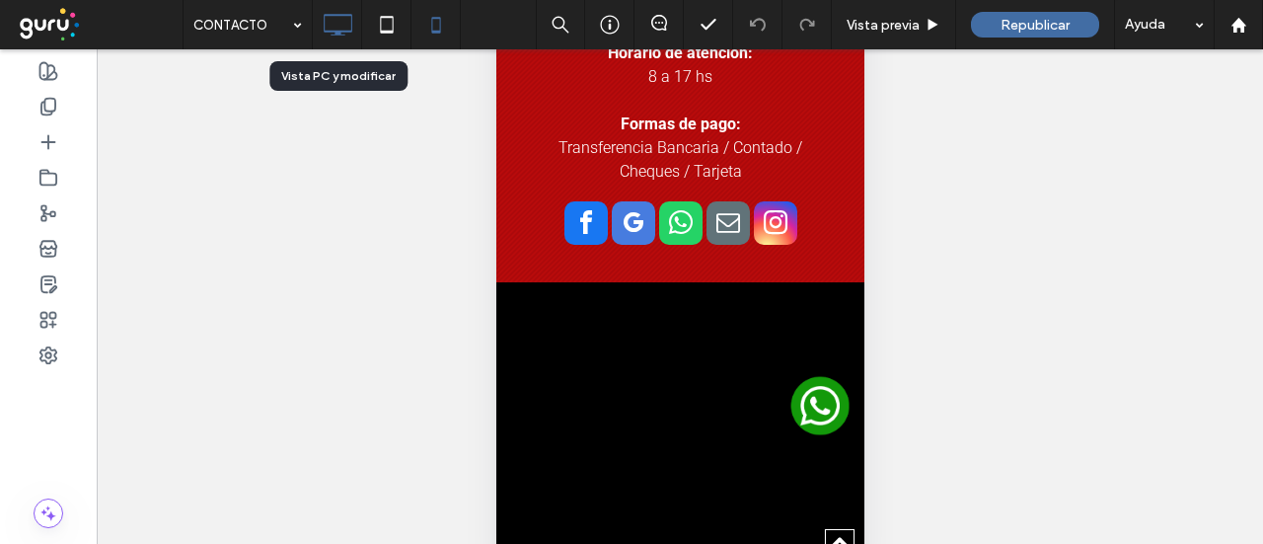
click at [324, 22] on use at bounding box center [338, 25] width 29 height 22
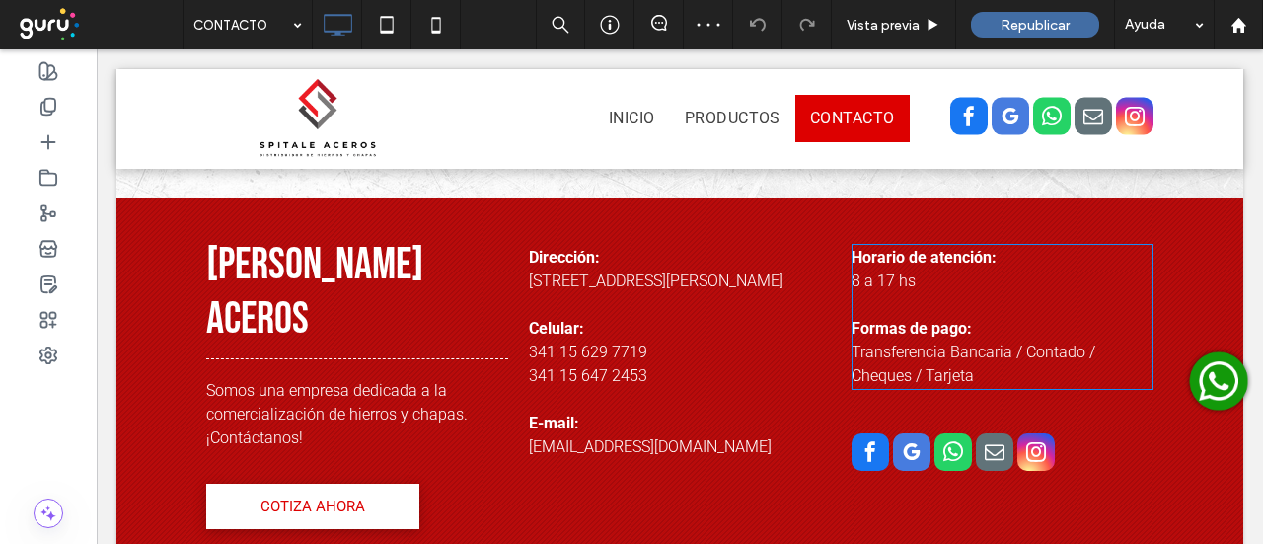
scroll to position [1184, 0]
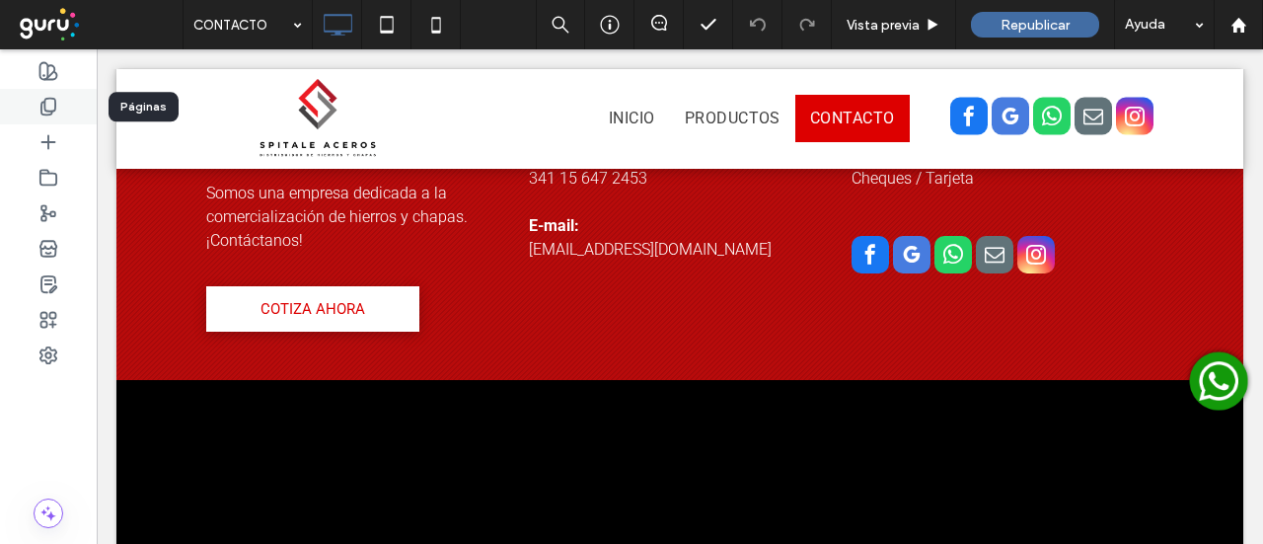
click at [27, 110] on div at bounding box center [48, 107] width 97 height 36
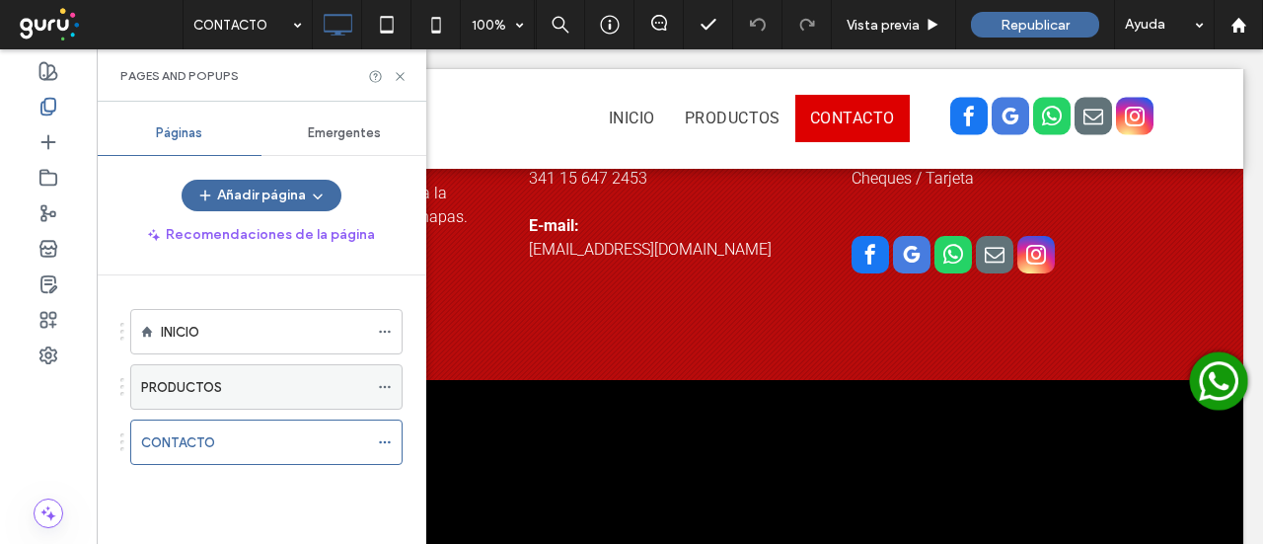
click at [209, 388] on label "PRODUCTOS" at bounding box center [181, 387] width 81 height 35
click at [400, 78] on icon at bounding box center [400, 76] width 15 height 15
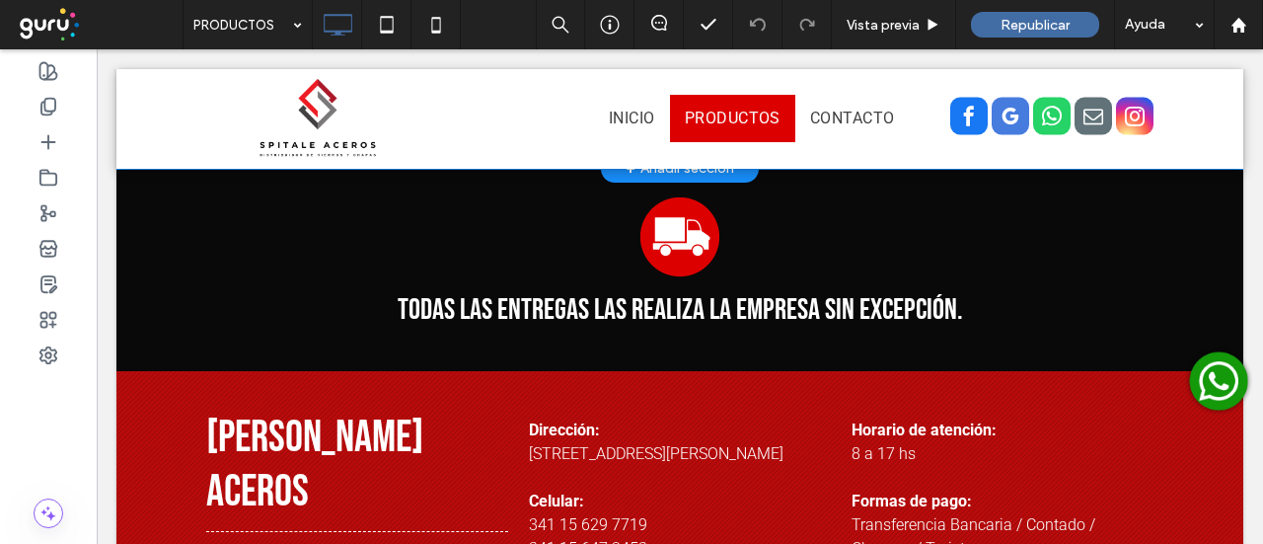
scroll to position [5781, 0]
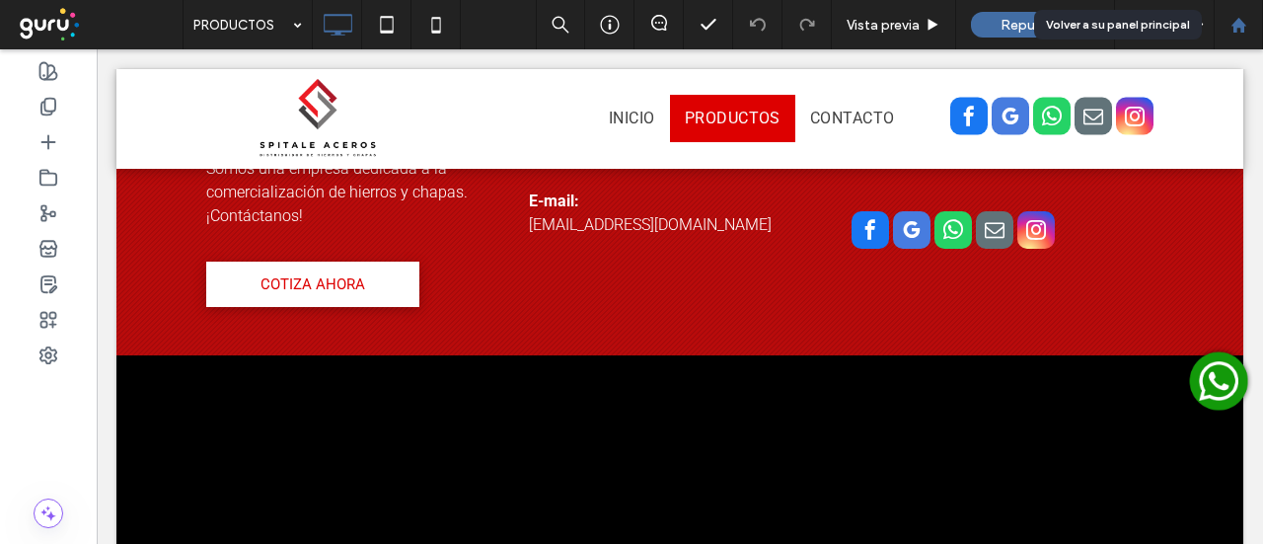
click at [1233, 23] on icon at bounding box center [1239, 25] width 17 height 17
